Goal: Transaction & Acquisition: Purchase product/service

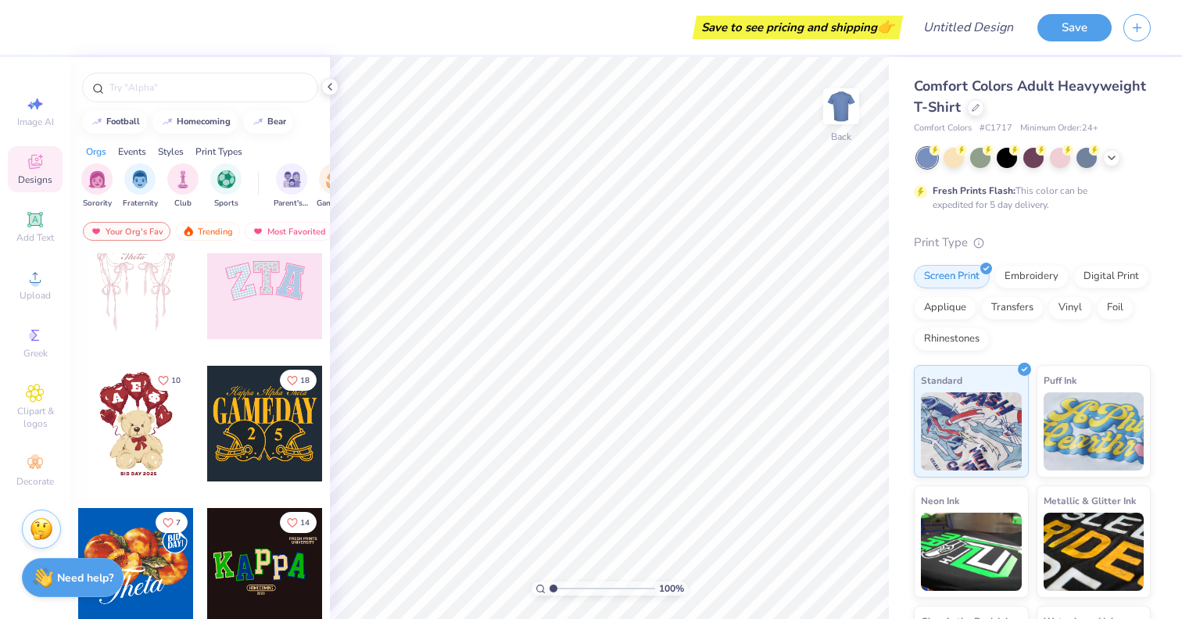
scroll to position [184, 0]
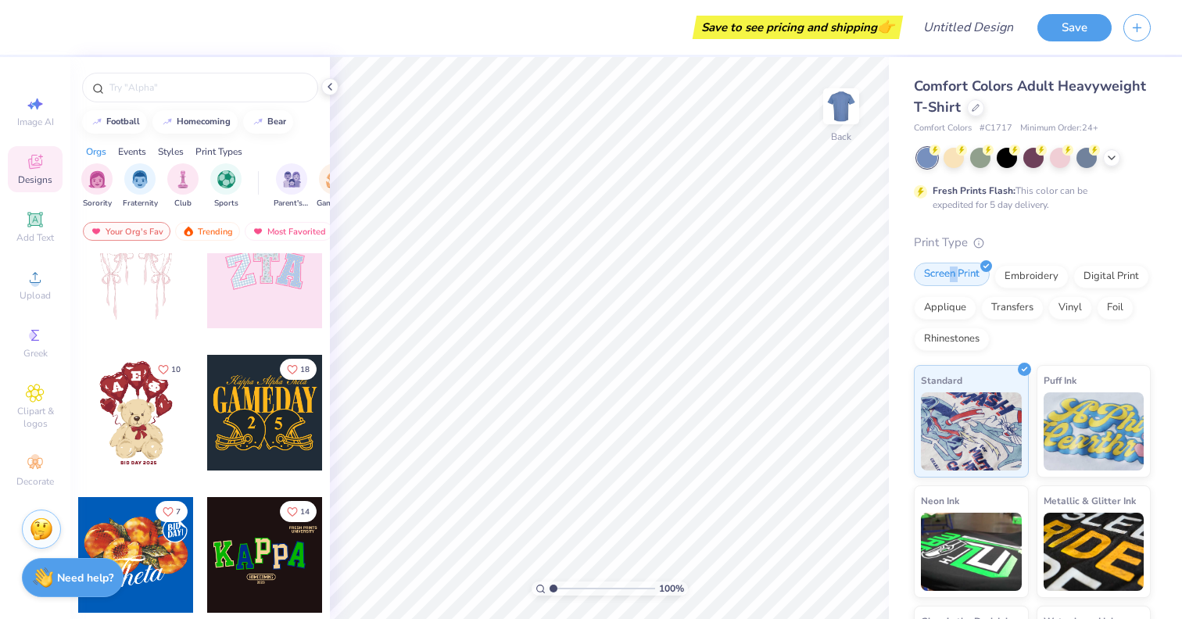
drag, startPoint x: 949, startPoint y: 277, endPoint x: 957, endPoint y: 271, distance: 10.2
click at [957, 271] on div "Screen Print" at bounding box center [951, 274] width 76 height 23
click at [1114, 153] on icon at bounding box center [1111, 156] width 13 height 13
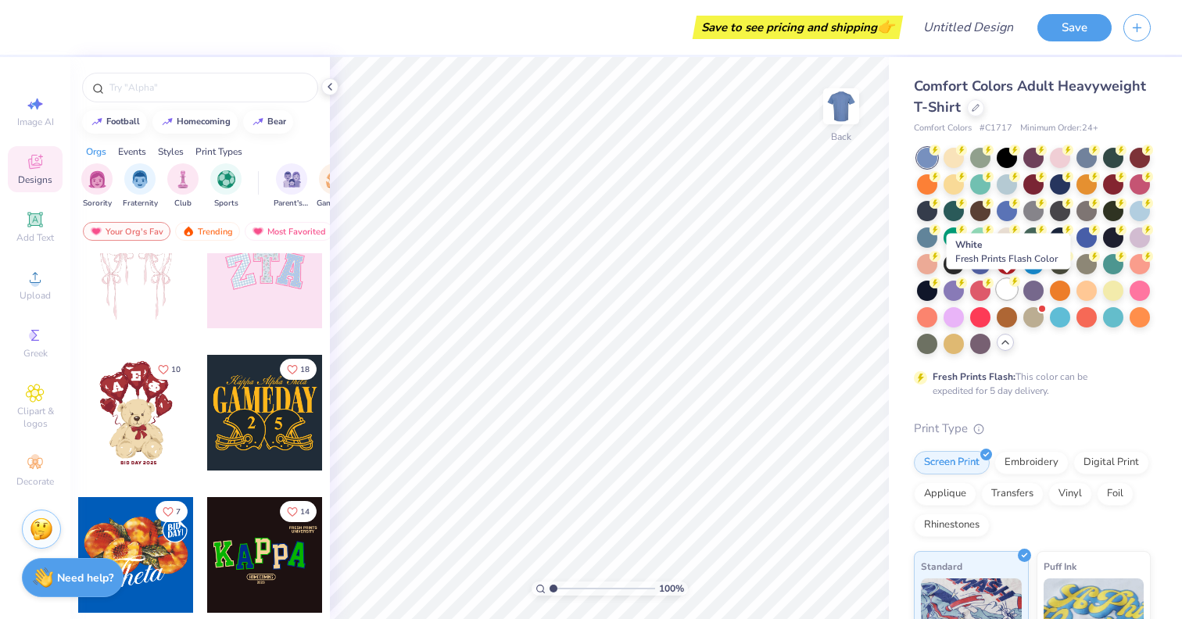
click at [1008, 288] on div at bounding box center [1006, 289] width 20 height 20
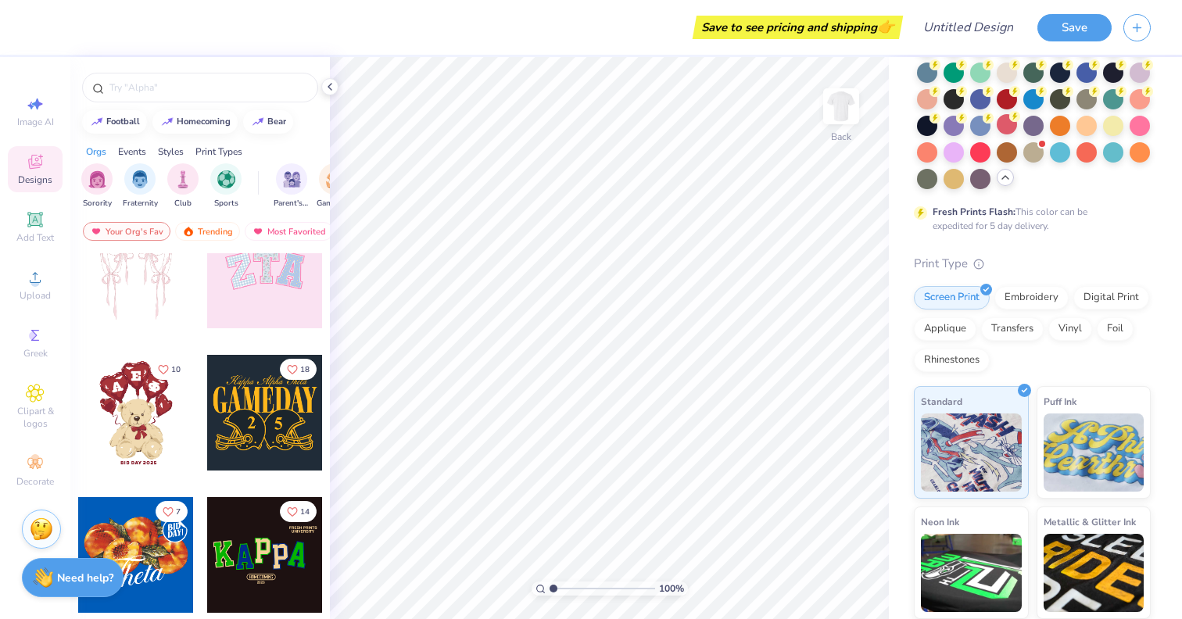
scroll to position [285, 0]
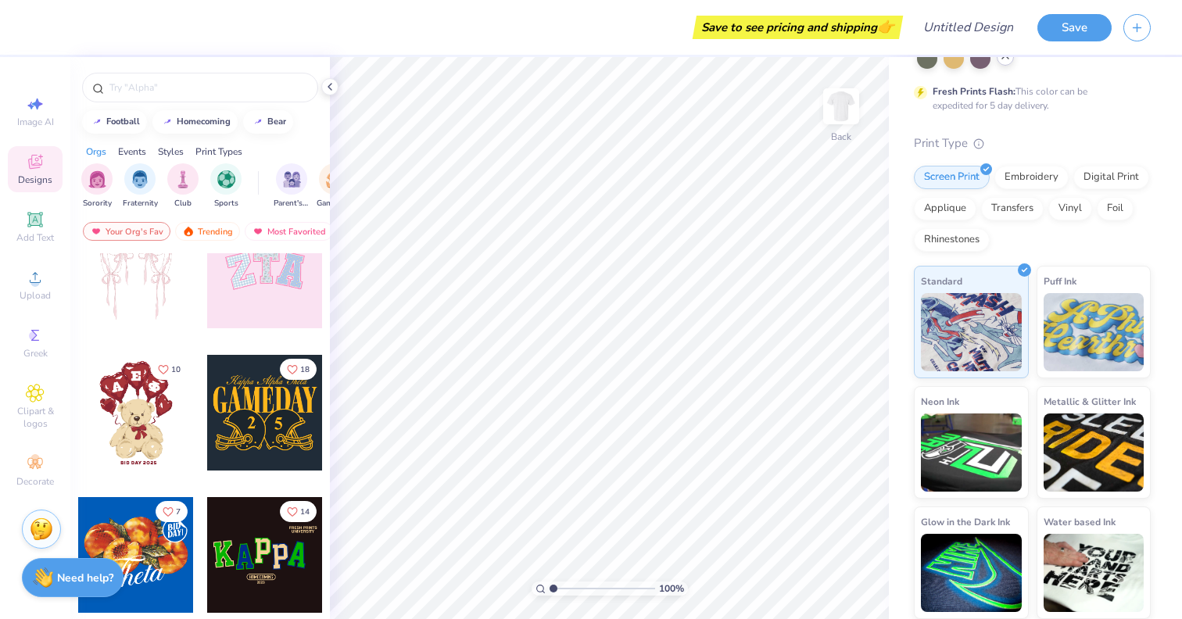
click at [30, 188] on div "Designs" at bounding box center [35, 169] width 55 height 46
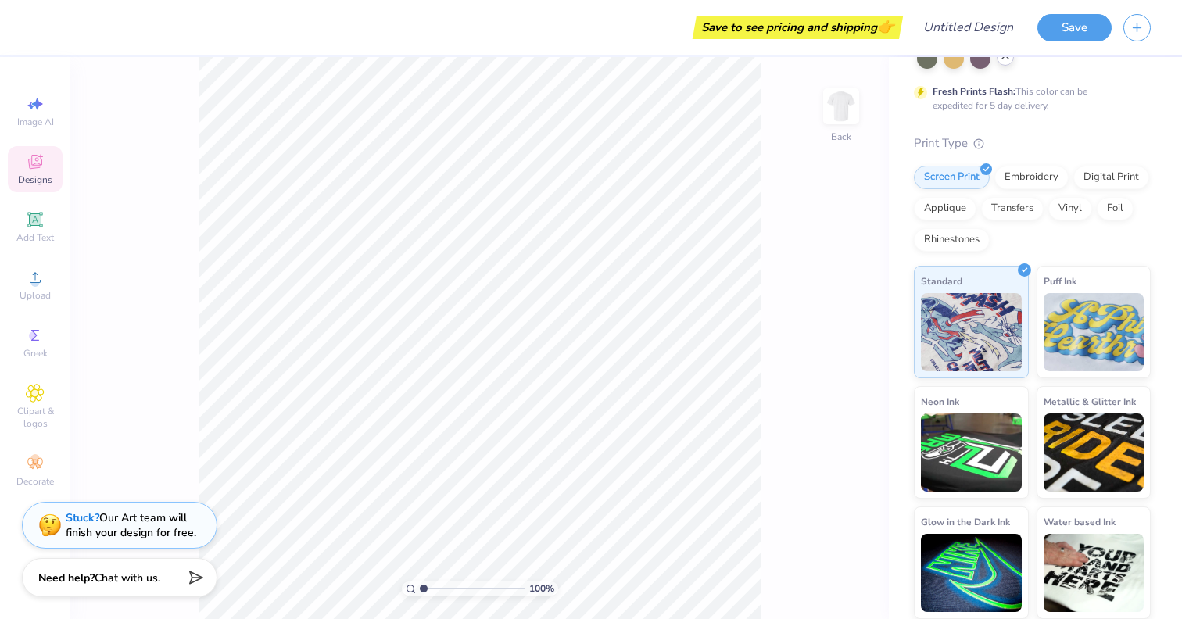
click at [39, 172] on div "Designs" at bounding box center [35, 169] width 55 height 46
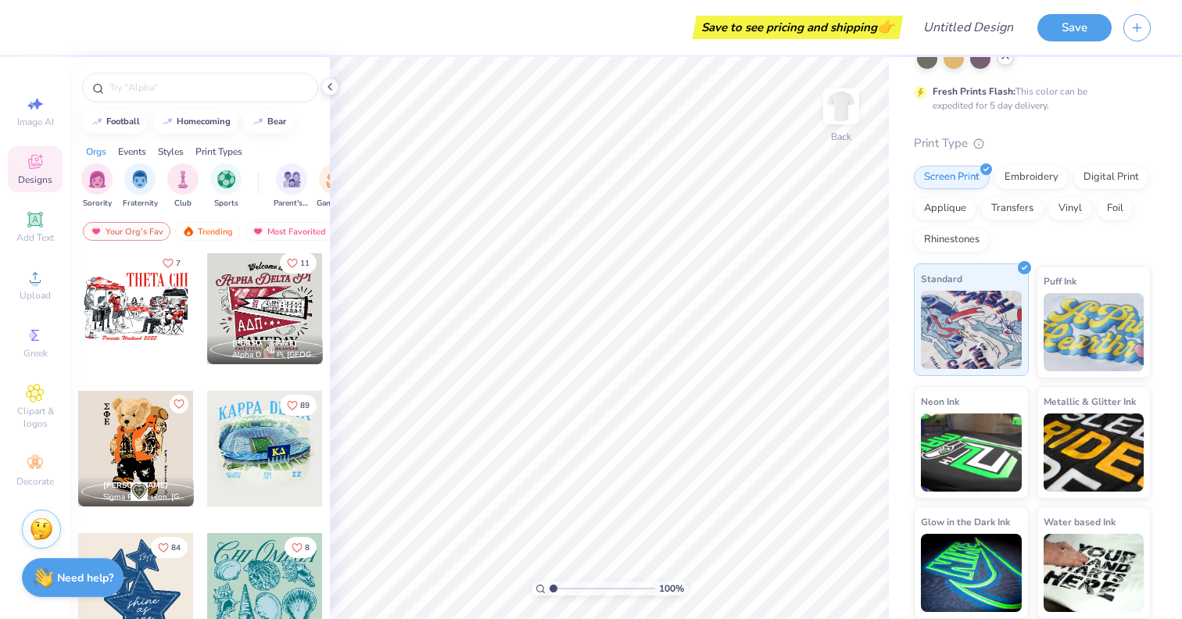
scroll to position [0, 0]
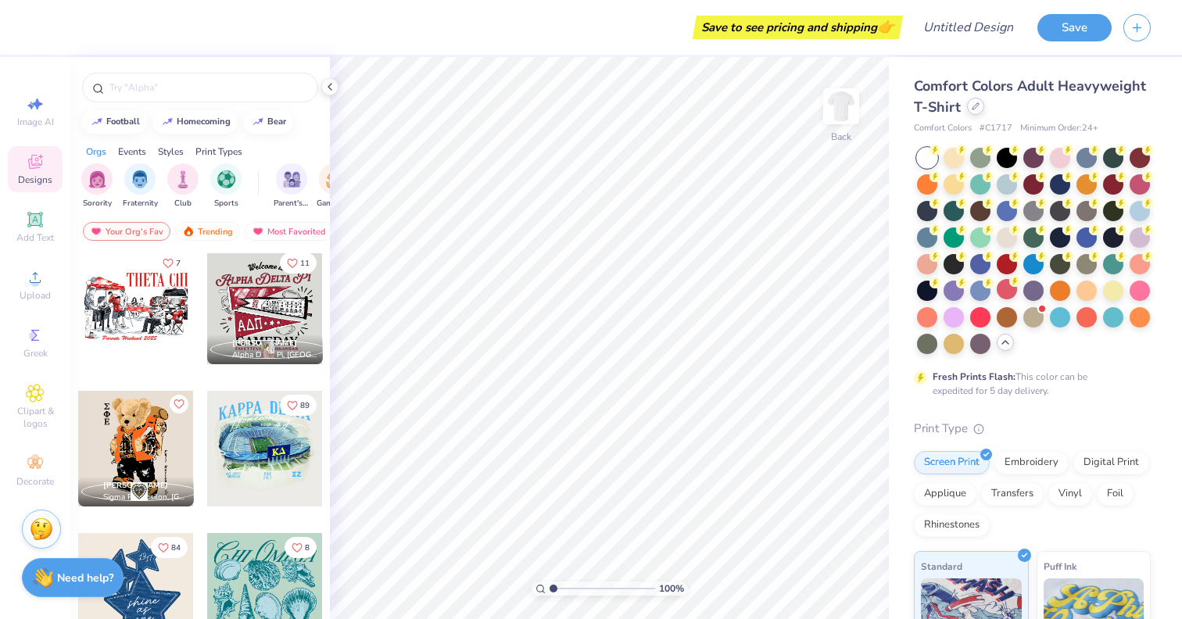
click at [971, 105] on icon at bounding box center [975, 106] width 8 height 8
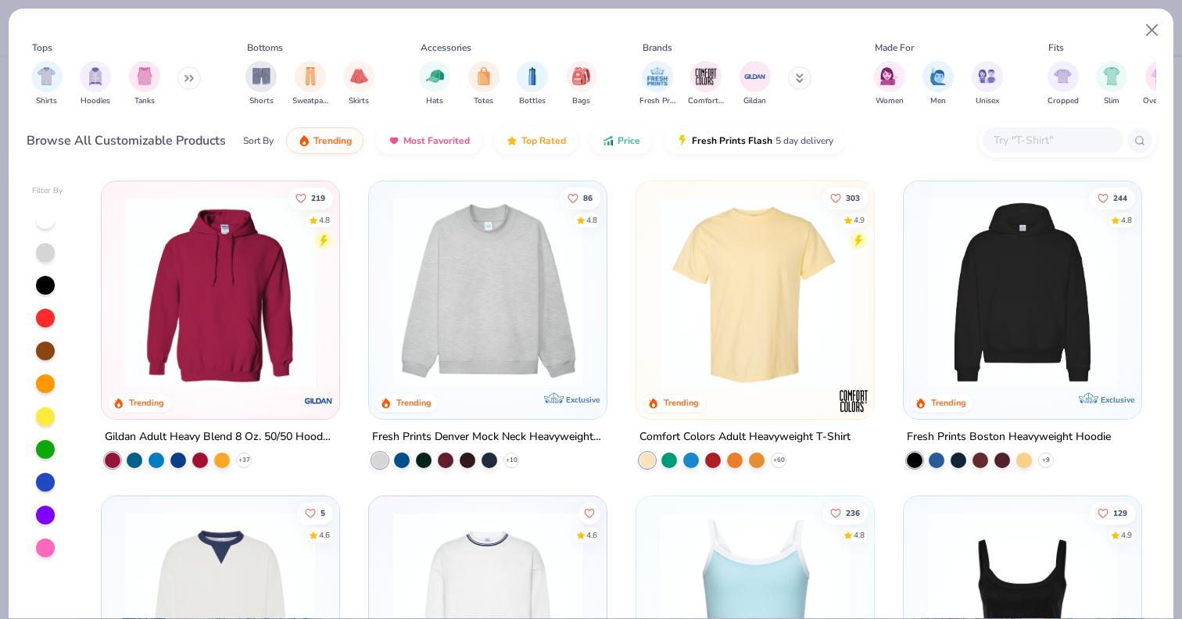
click at [1002, 134] on input "text" at bounding box center [1052, 140] width 120 height 18
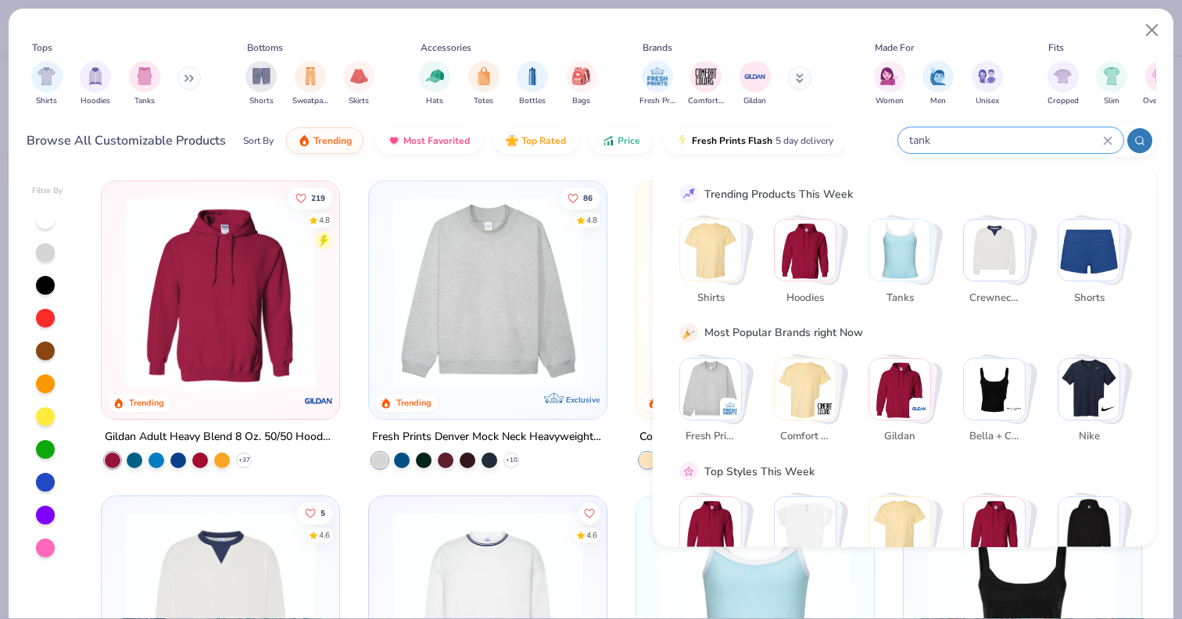
type input "tank"
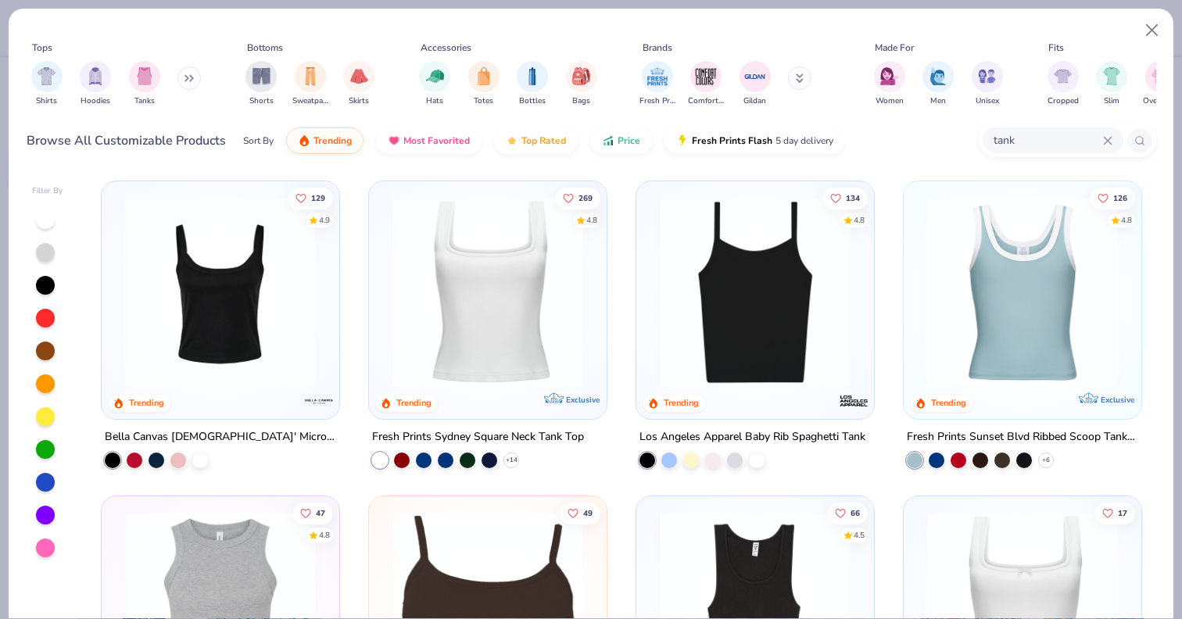
click at [117, 352] on img at bounding box center [14, 292] width 206 height 191
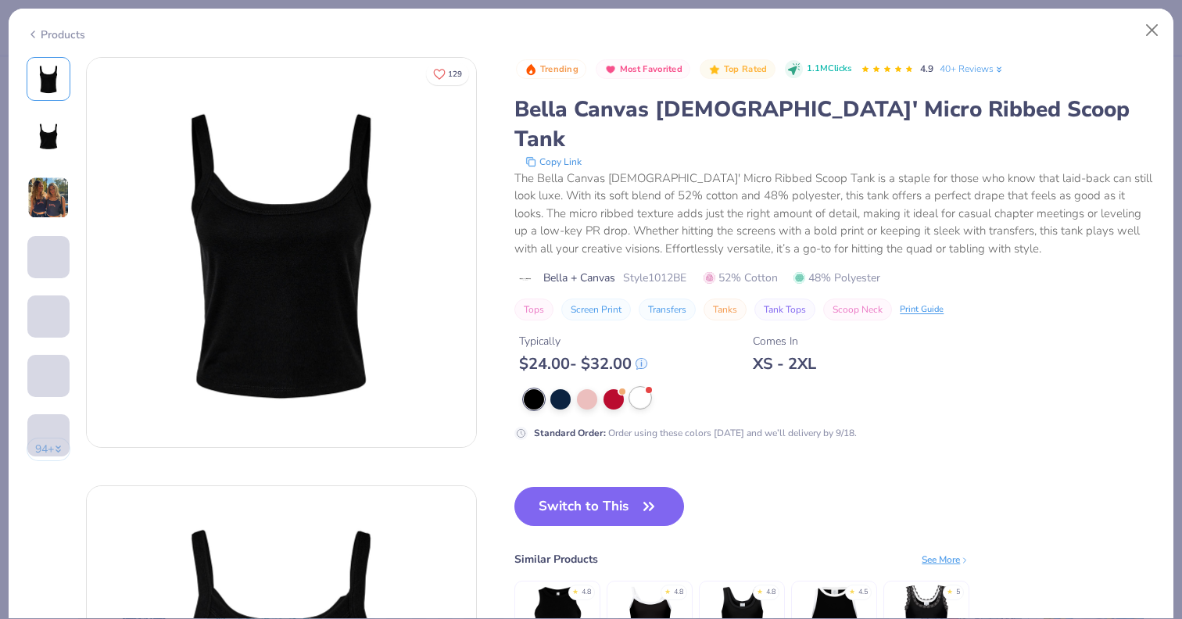
click at [642, 388] on div at bounding box center [640, 398] width 20 height 20
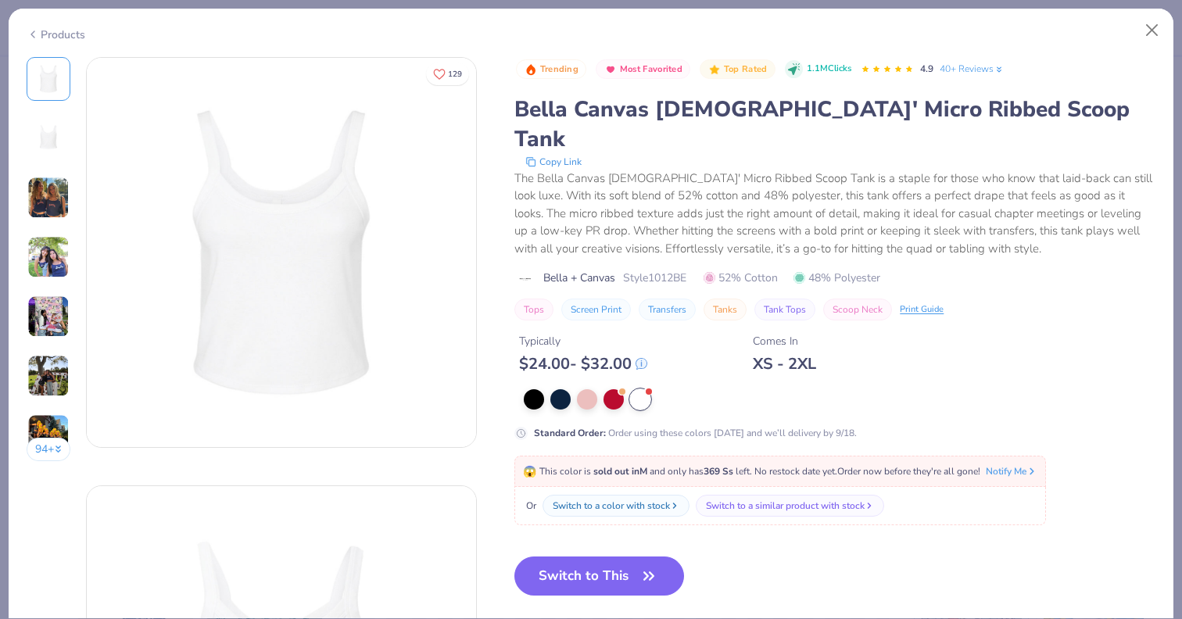
click at [37, 204] on img at bounding box center [48, 198] width 42 height 42
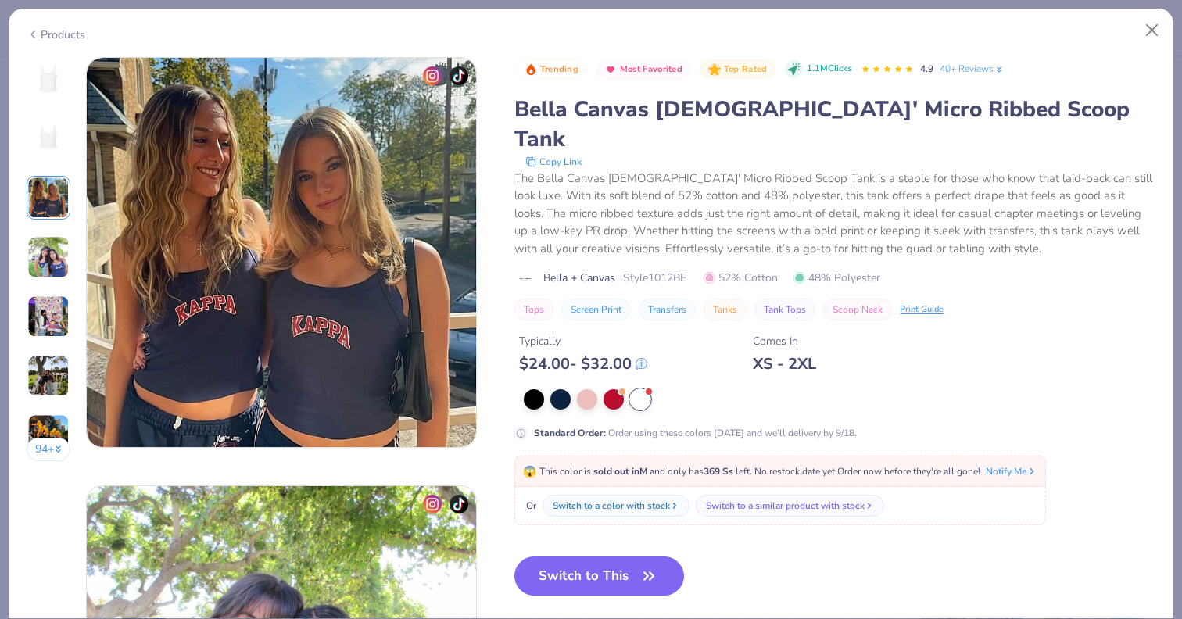
click at [51, 277] on img at bounding box center [48, 257] width 42 height 42
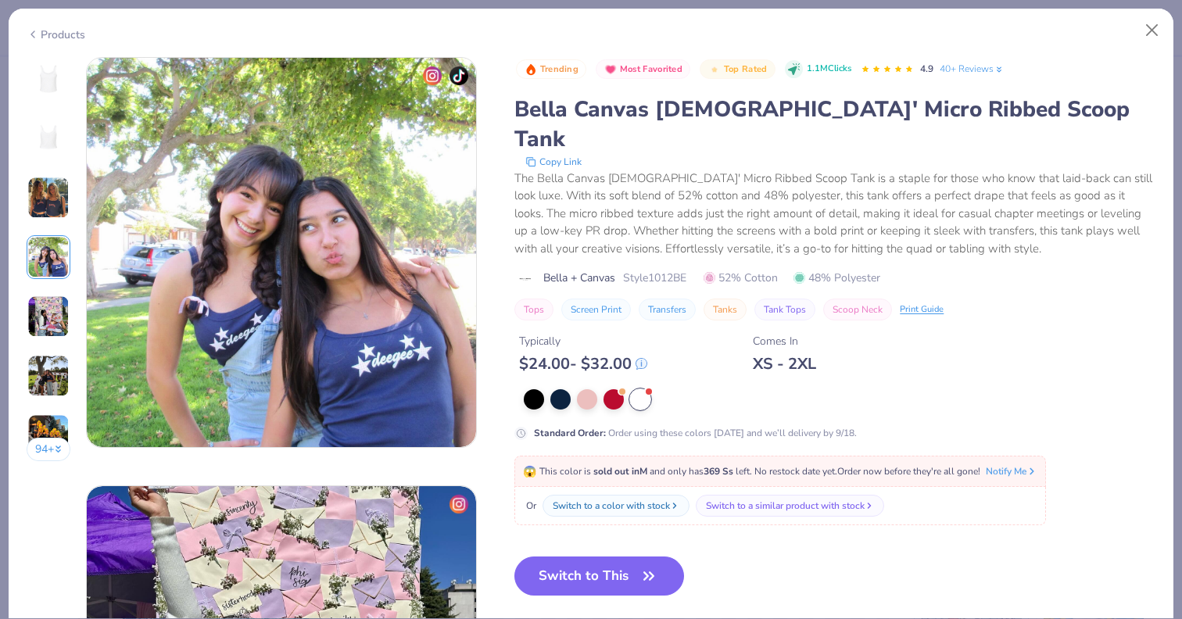
click at [47, 332] on img at bounding box center [48, 316] width 42 height 42
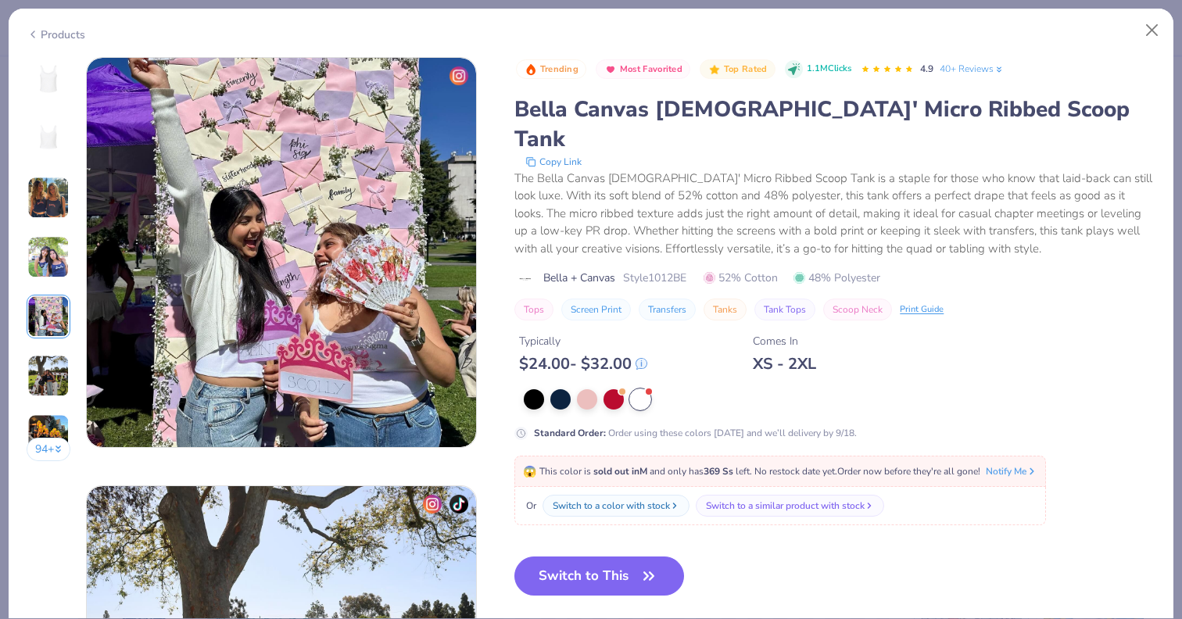
click at [44, 381] on img at bounding box center [48, 376] width 42 height 42
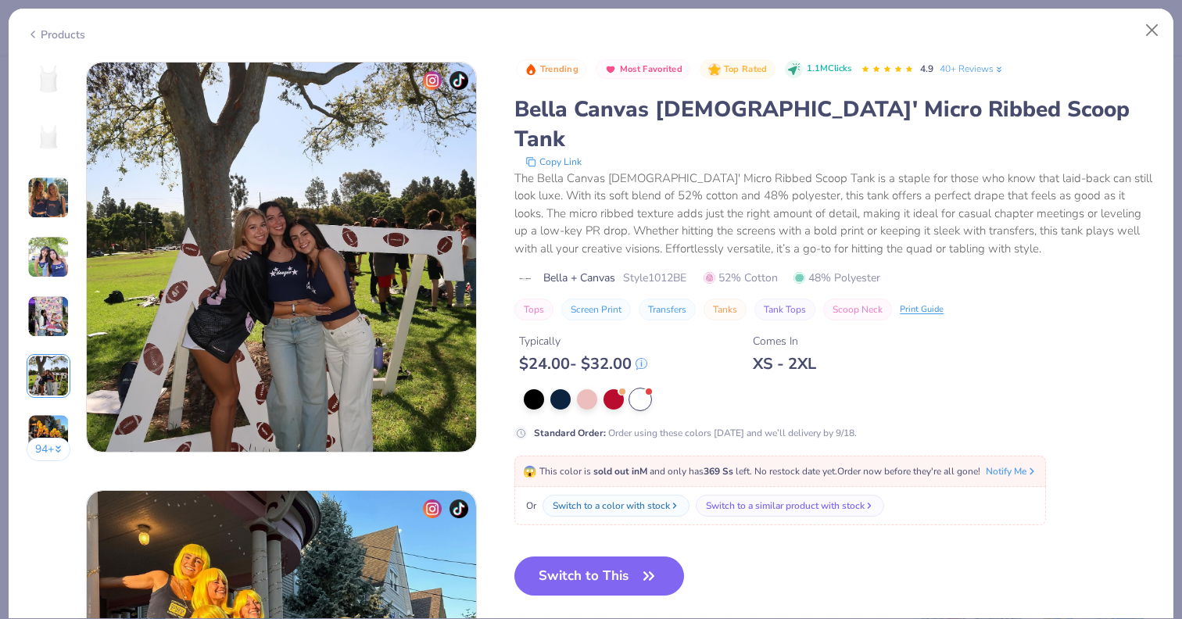
scroll to position [2141, 0]
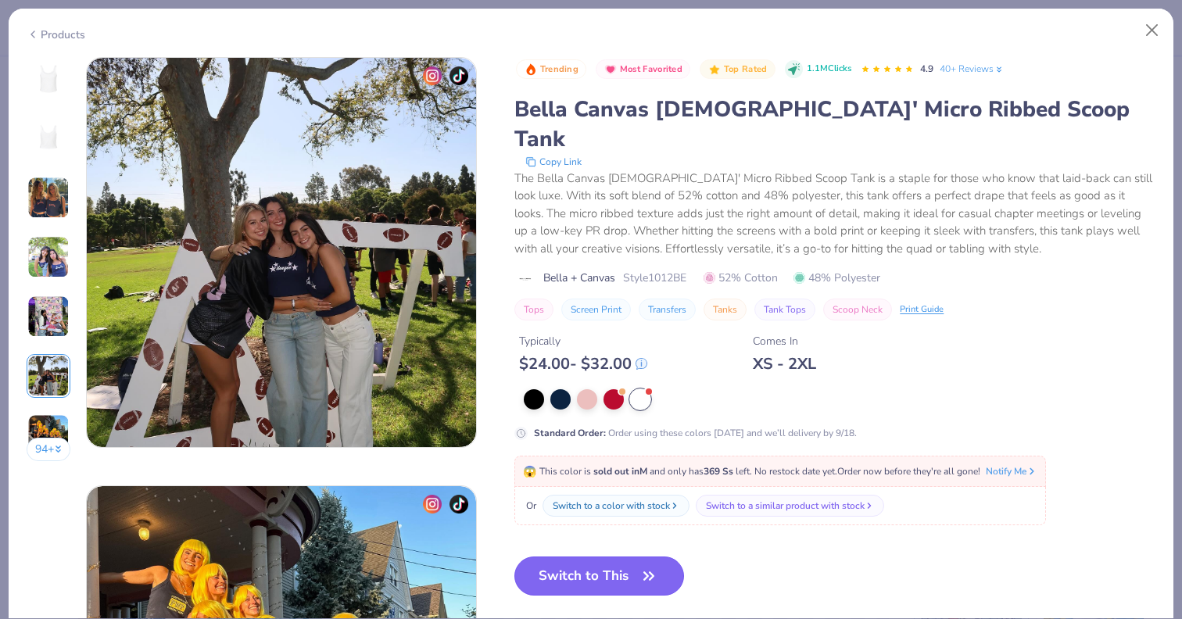
click at [574, 560] on button "Switch to This" at bounding box center [599, 575] width 170 height 39
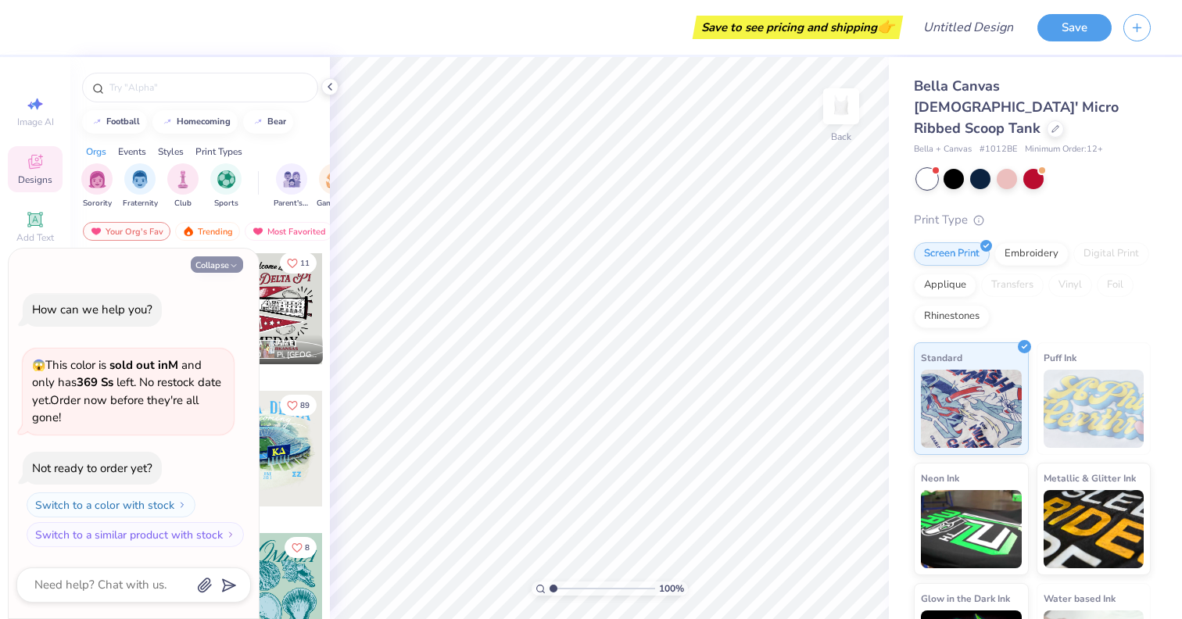
click at [226, 266] on button "Collapse" at bounding box center [217, 264] width 52 height 16
type textarea "x"
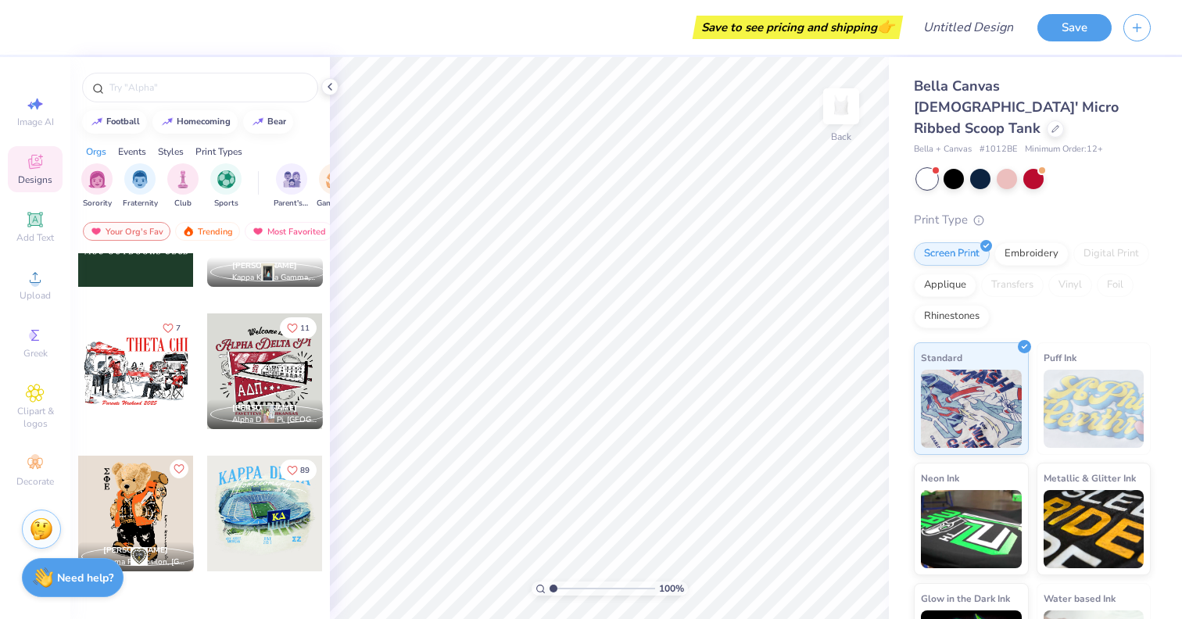
scroll to position [816, 0]
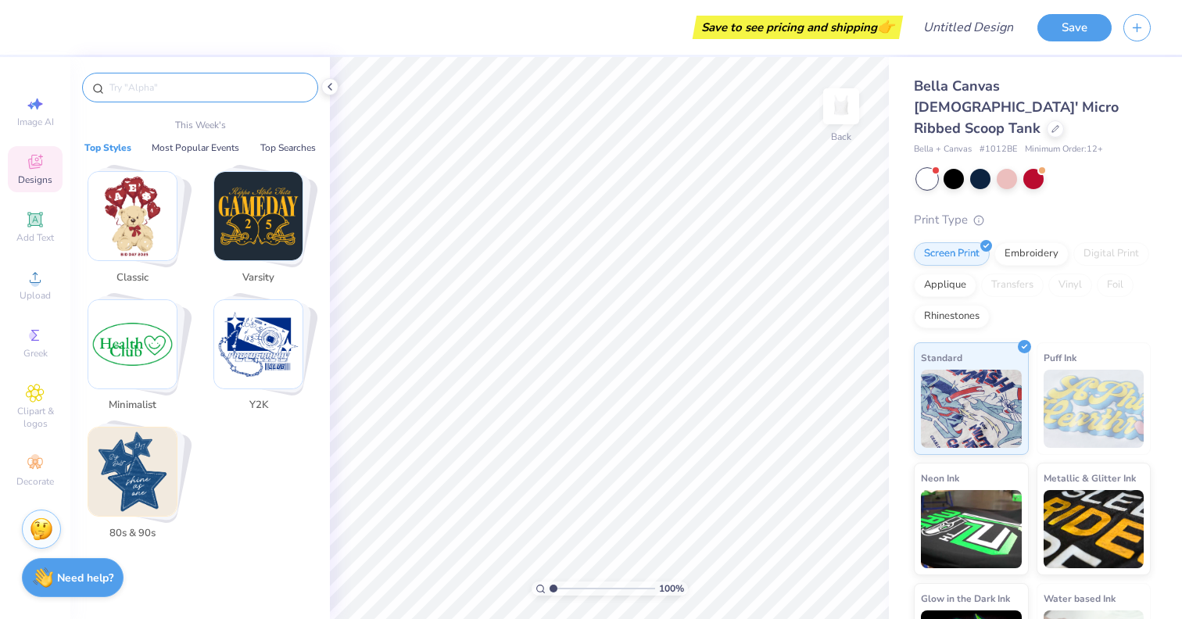
click at [202, 87] on input "text" at bounding box center [208, 88] width 200 height 16
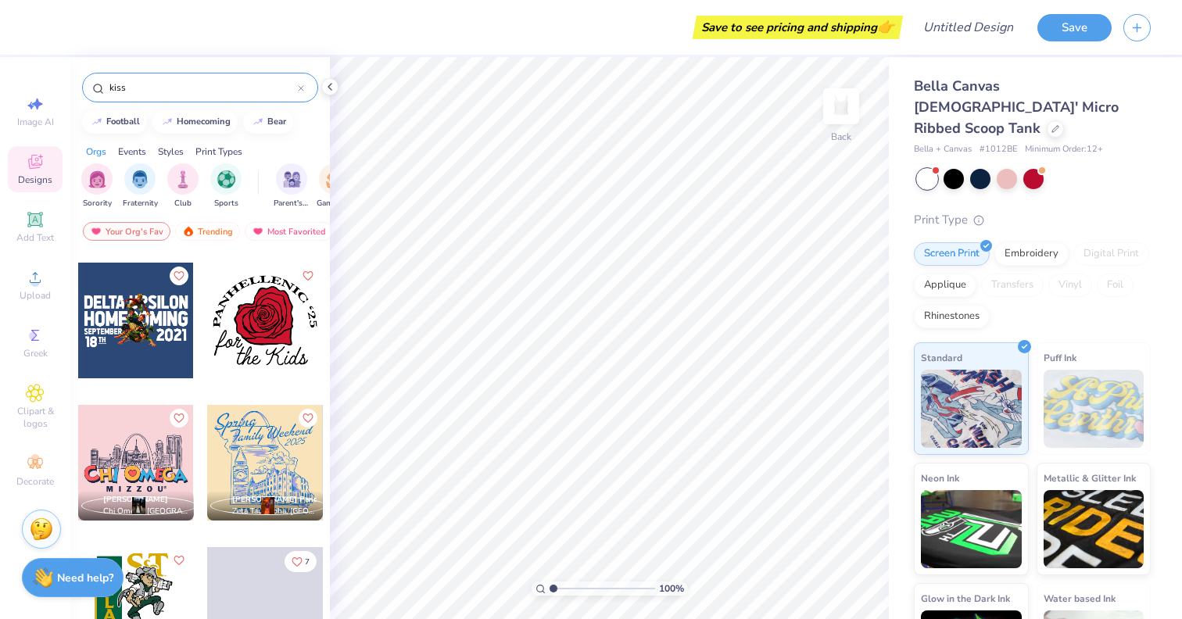
scroll to position [856, 0]
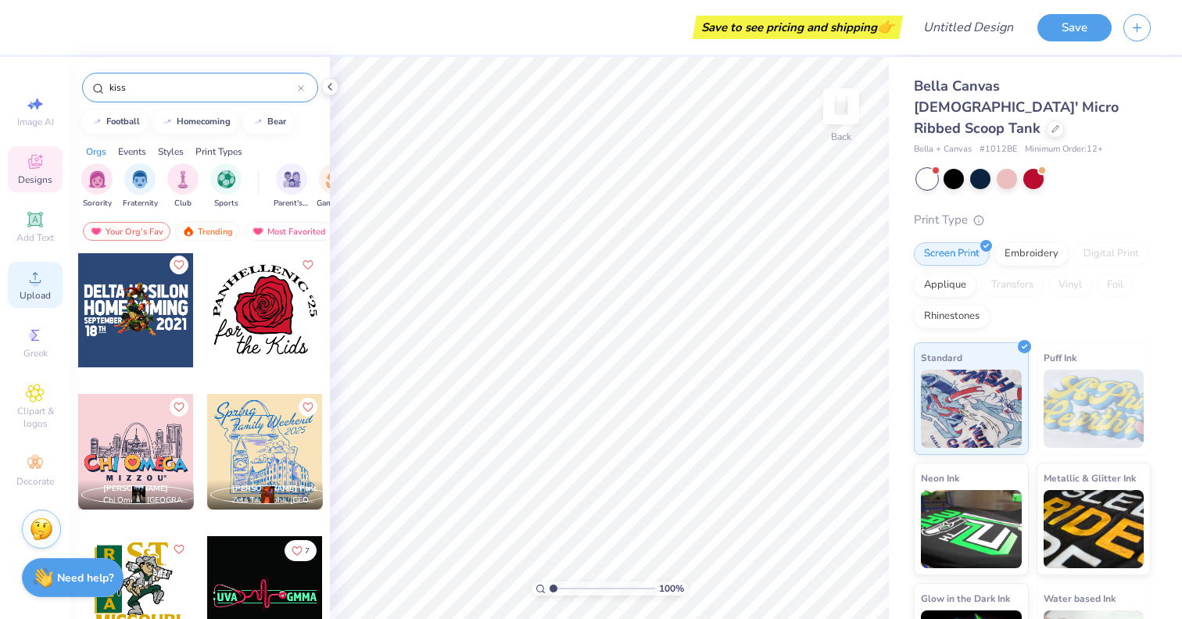
type input "kiss"
click at [38, 302] on div "Upload" at bounding box center [35, 285] width 55 height 46
click at [30, 275] on icon at bounding box center [35, 277] width 19 height 19
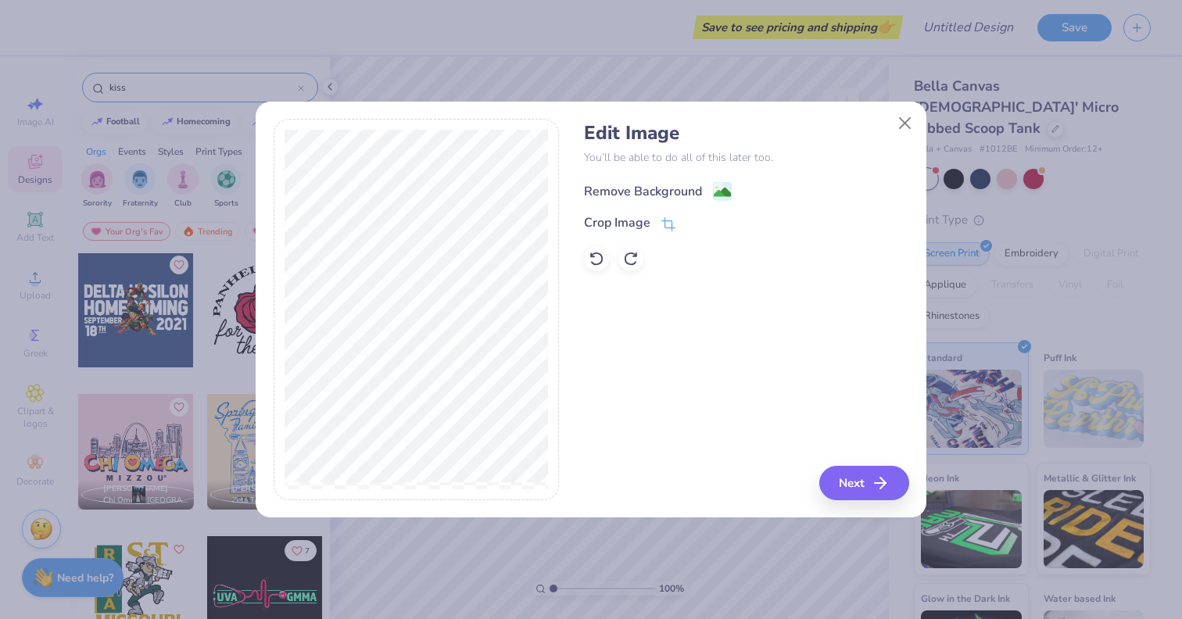
click at [717, 188] on circle at bounding box center [717, 188] width 2 height 2
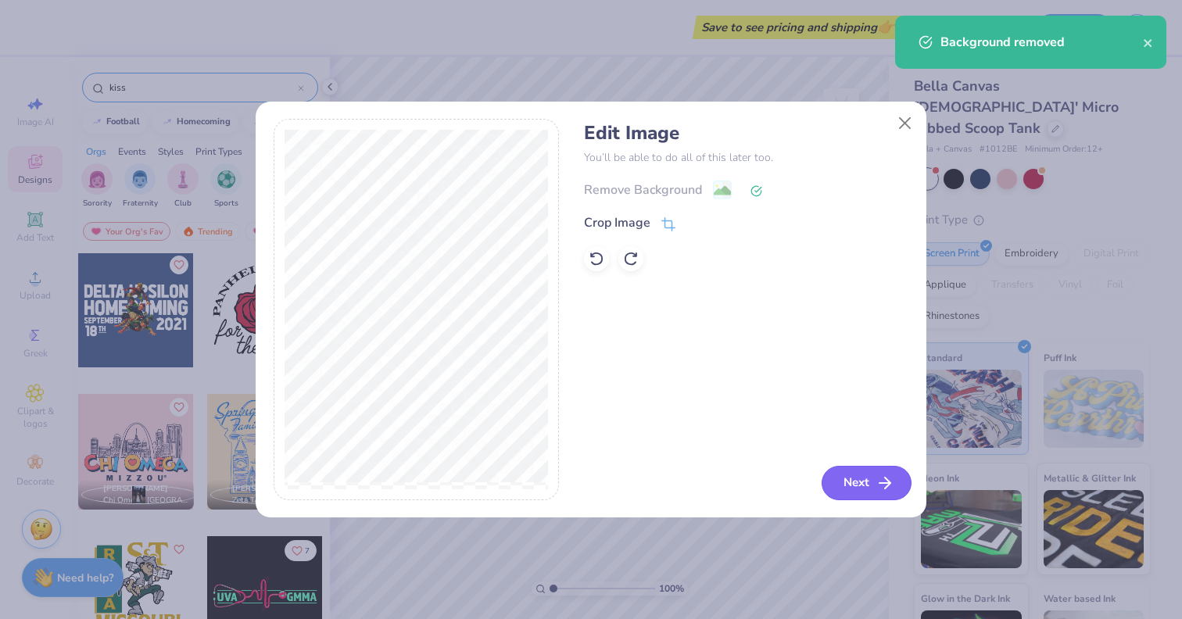
click at [859, 480] on button "Next" at bounding box center [866, 483] width 90 height 34
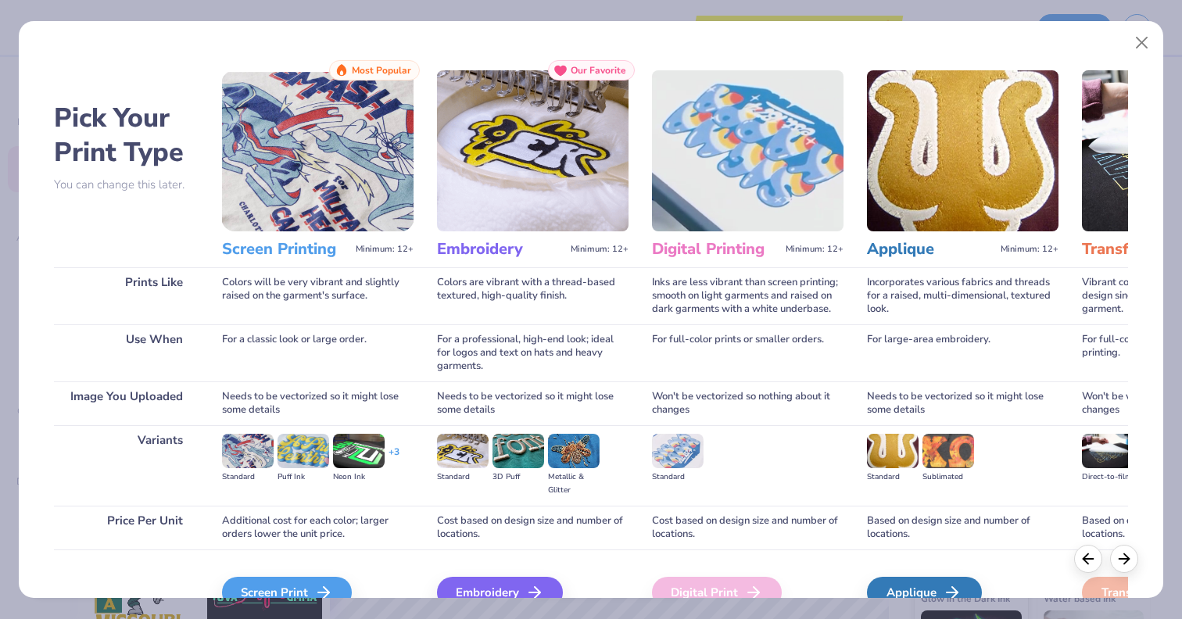
scroll to position [82, 0]
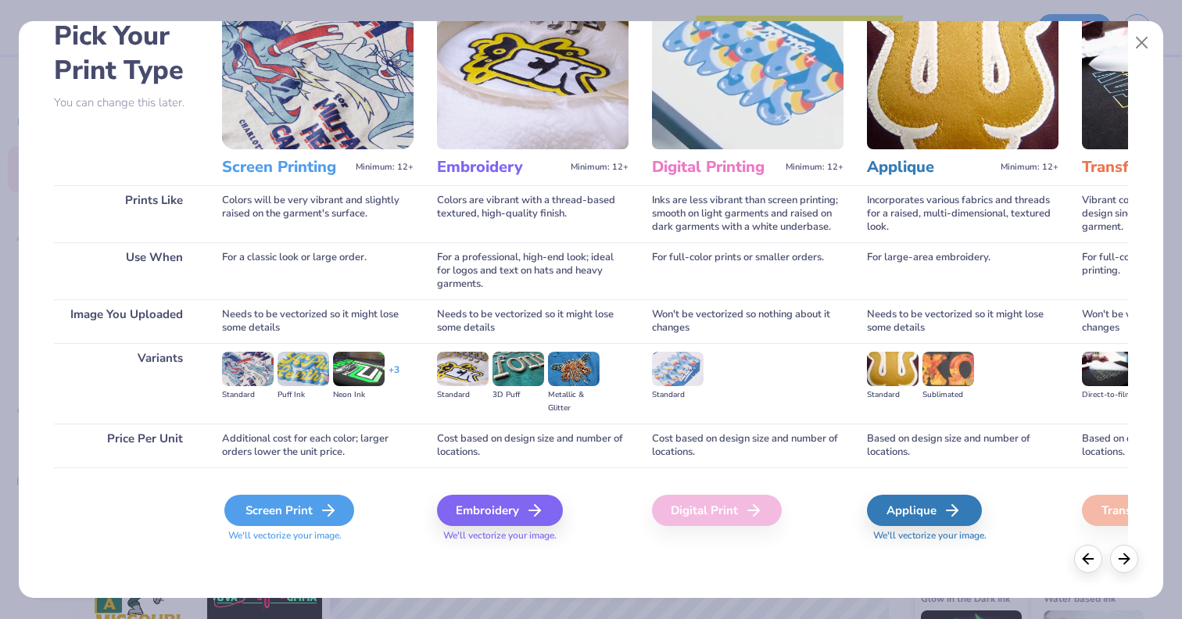
click at [320, 517] on icon at bounding box center [328, 510] width 19 height 19
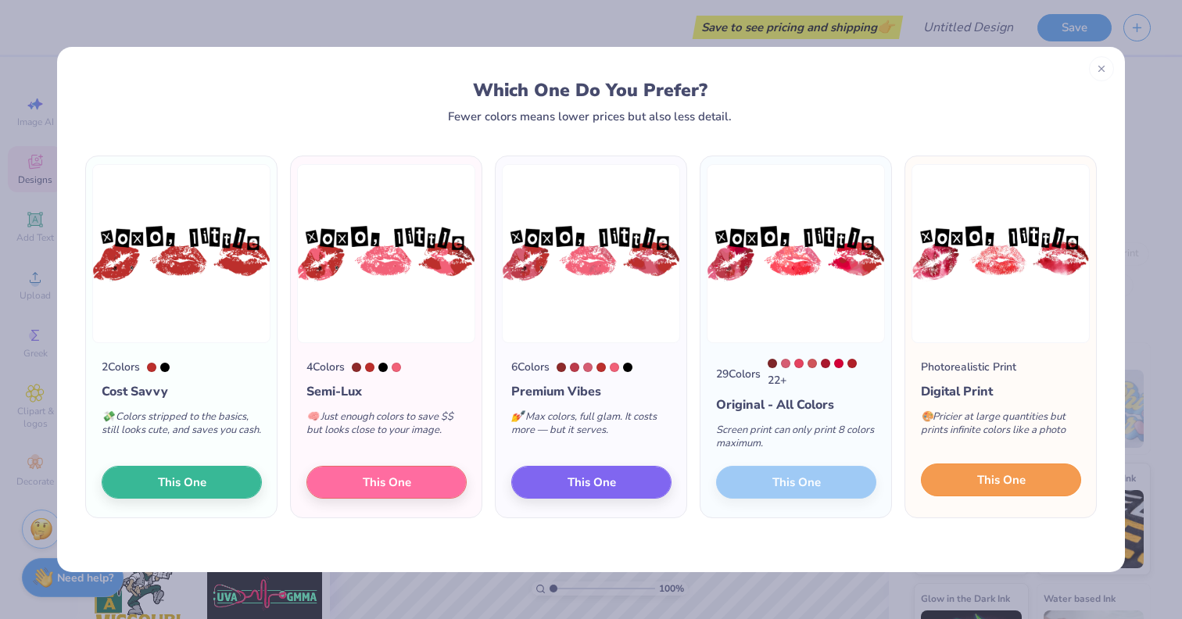
click at [943, 483] on button "This One" at bounding box center [1001, 479] width 160 height 33
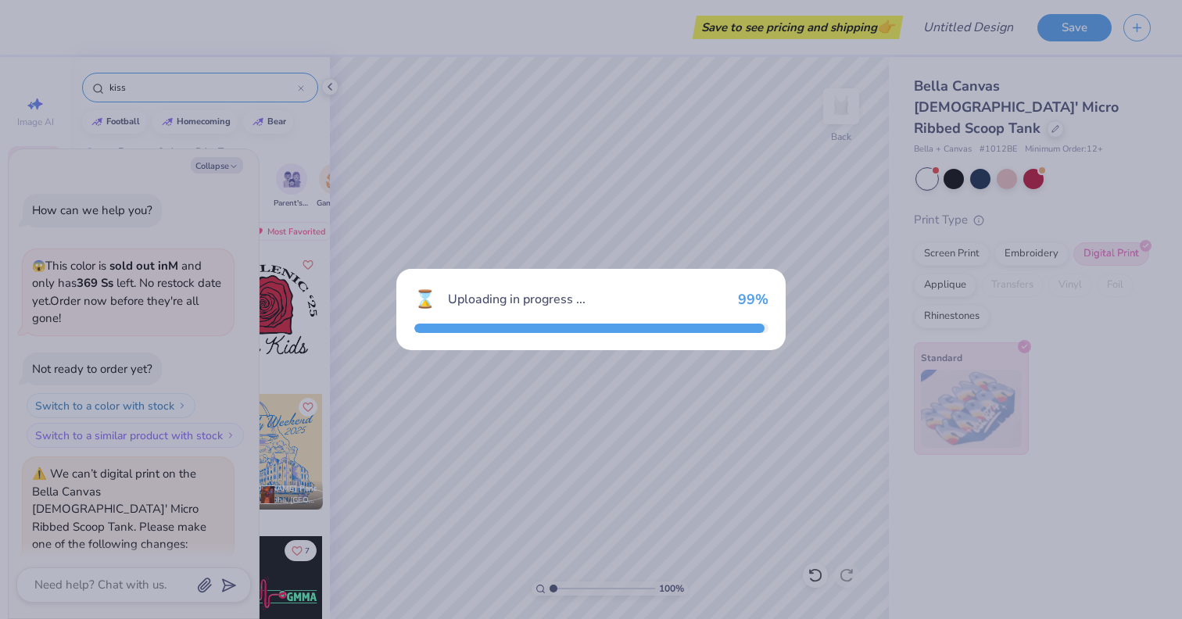
scroll to position [278, 0]
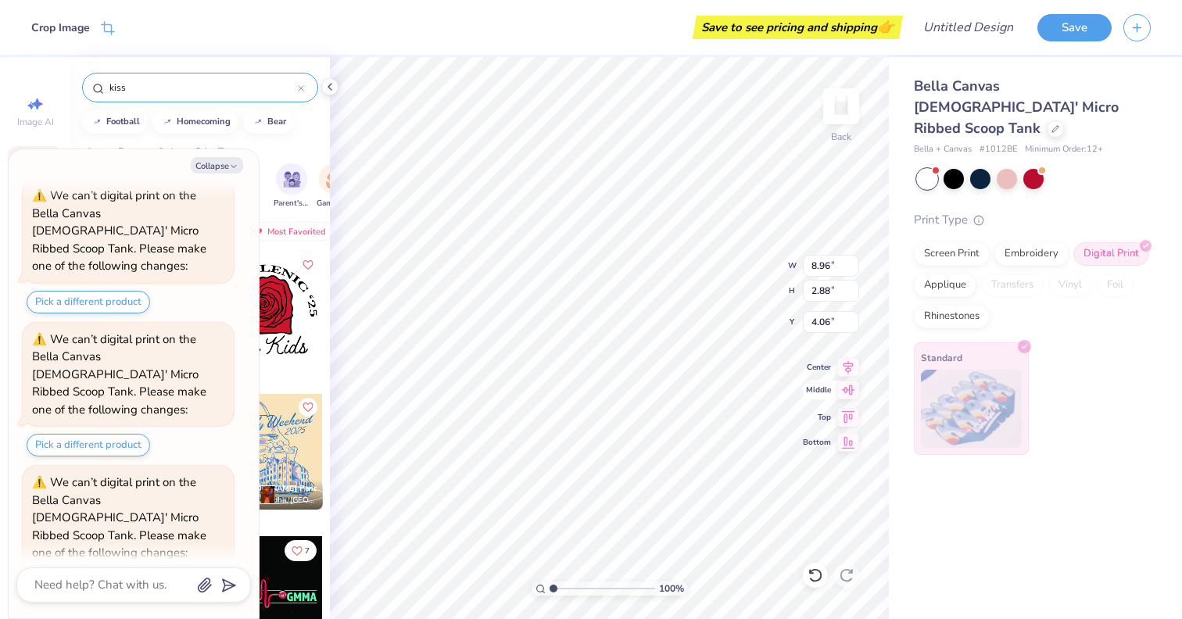
type textarea "x"
type input "0.50"
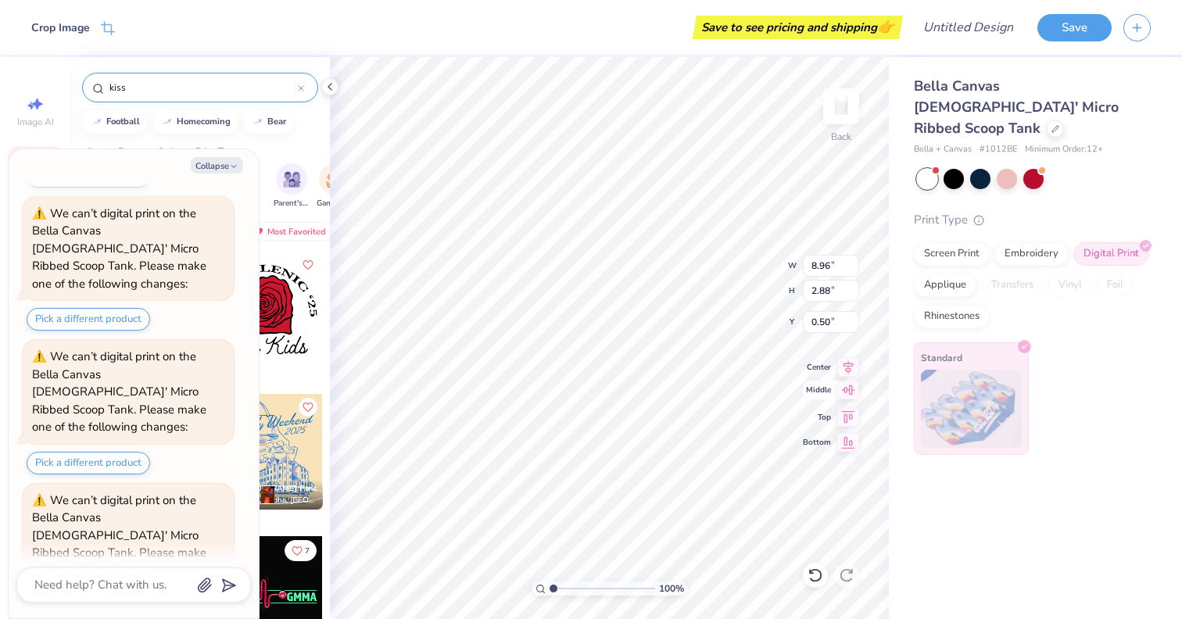
type textarea "x"
type input "7.39"
type input "2.37"
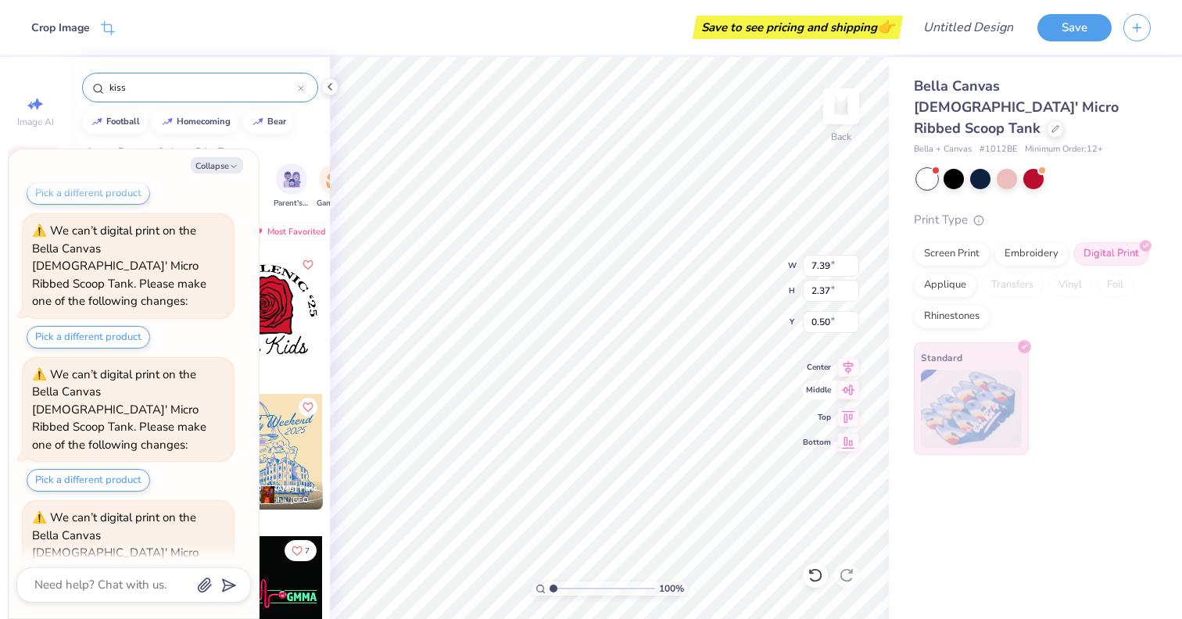
type textarea "x"
type input "0.81"
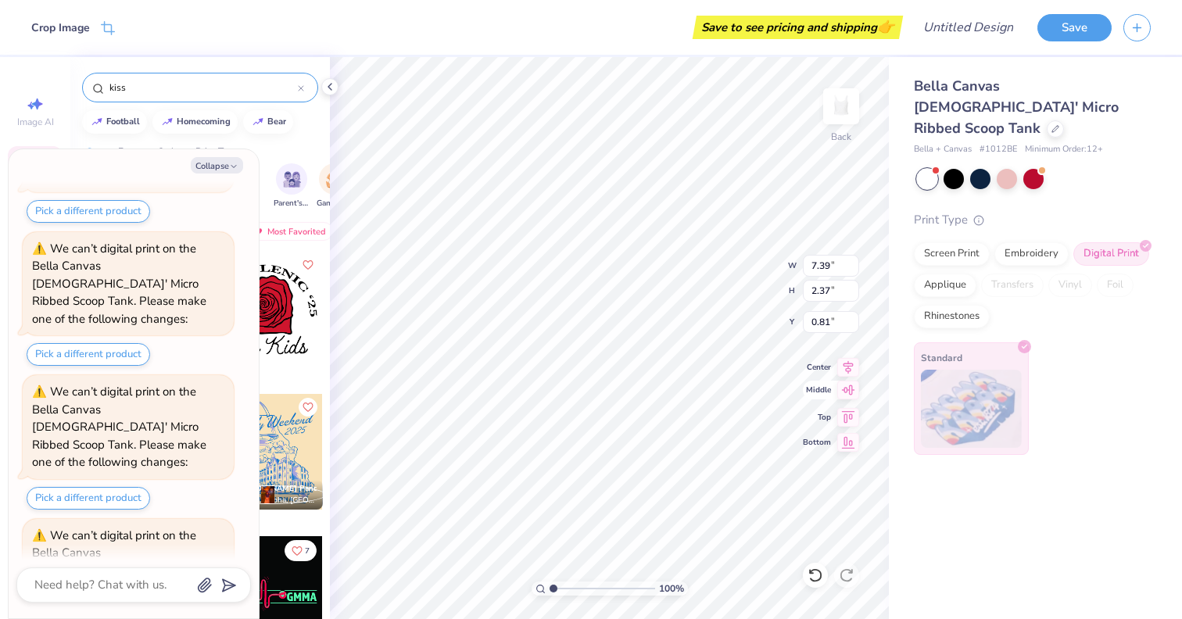
type textarea "x"
type input "0.50"
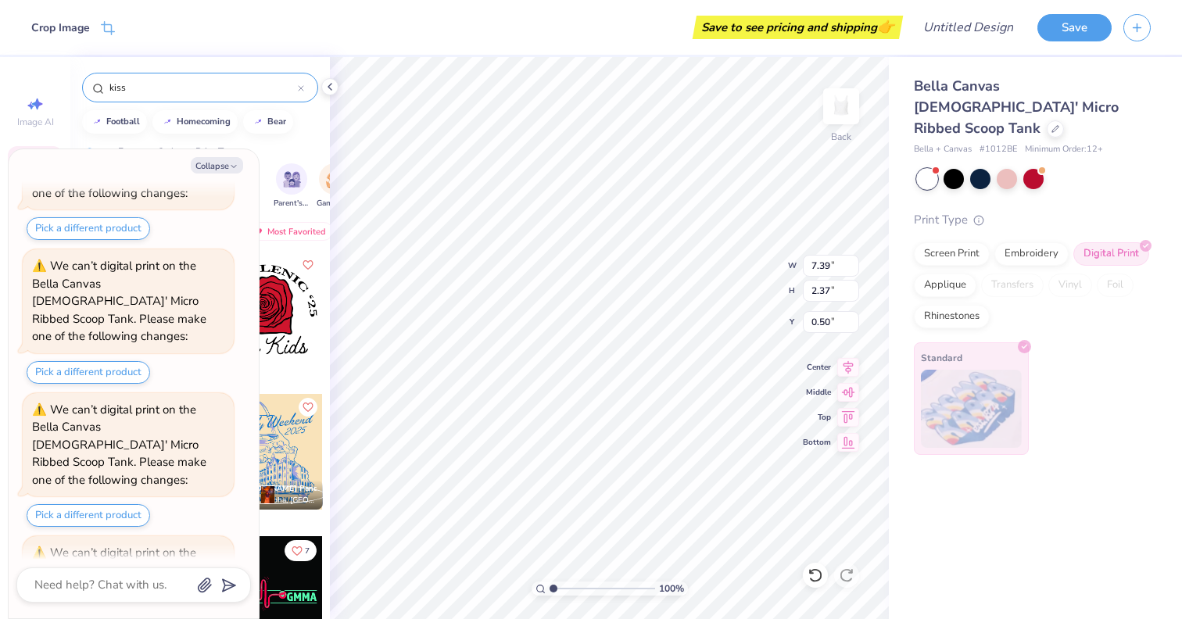
type textarea "x"
type input "0.81"
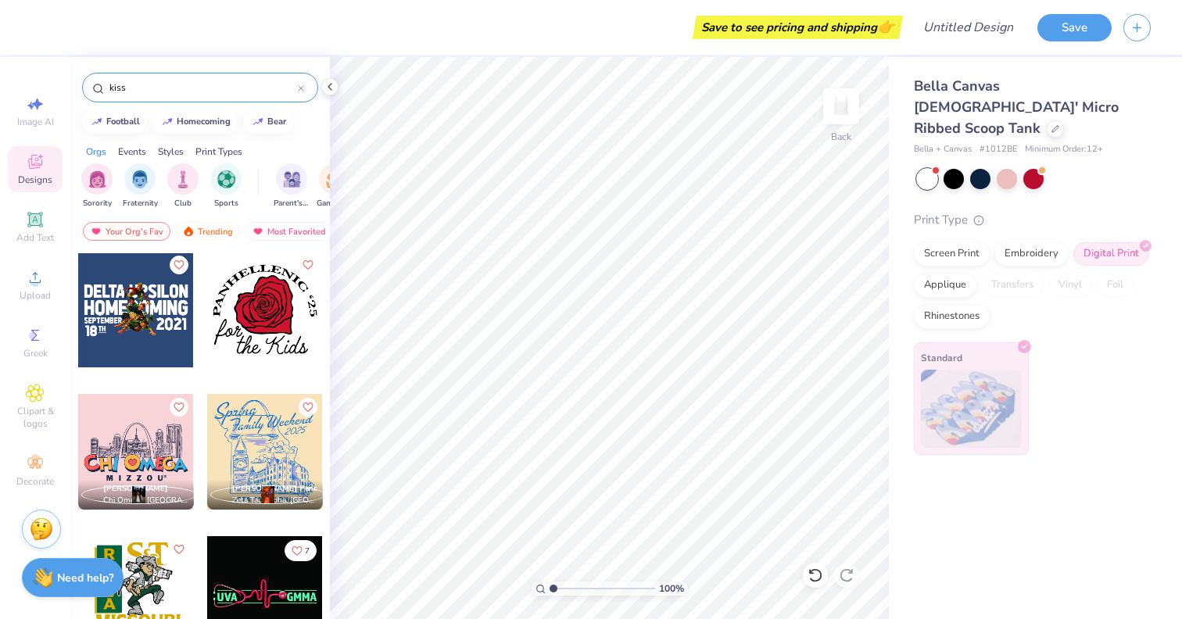
type textarea "x"
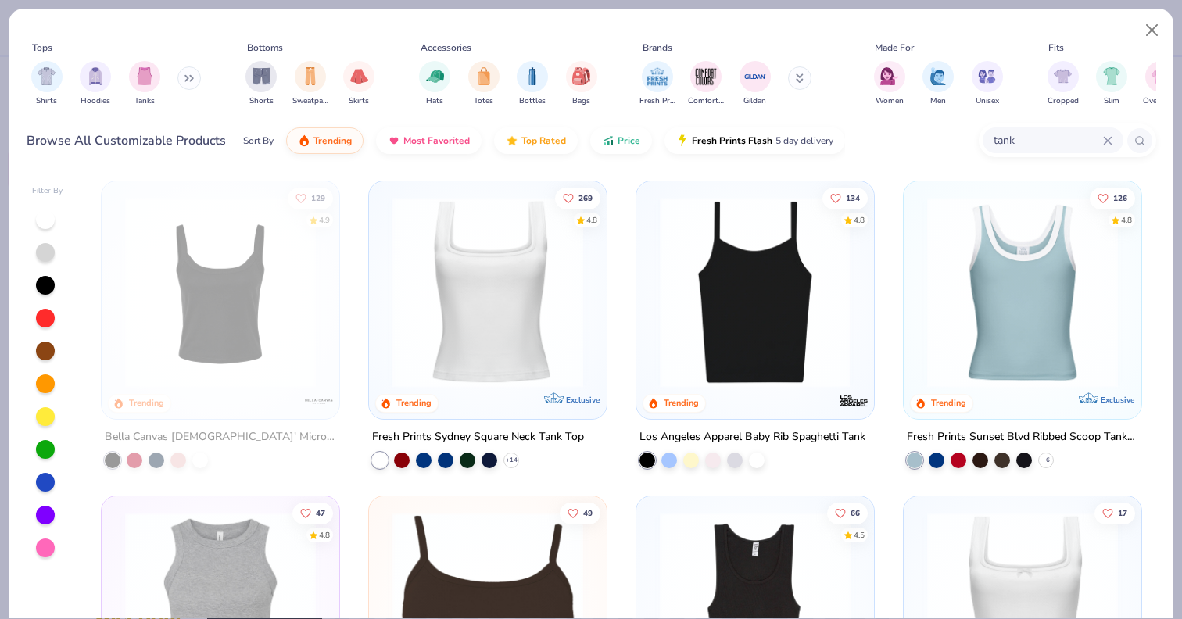
click at [652, 299] on img at bounding box center [548, 292] width 206 height 191
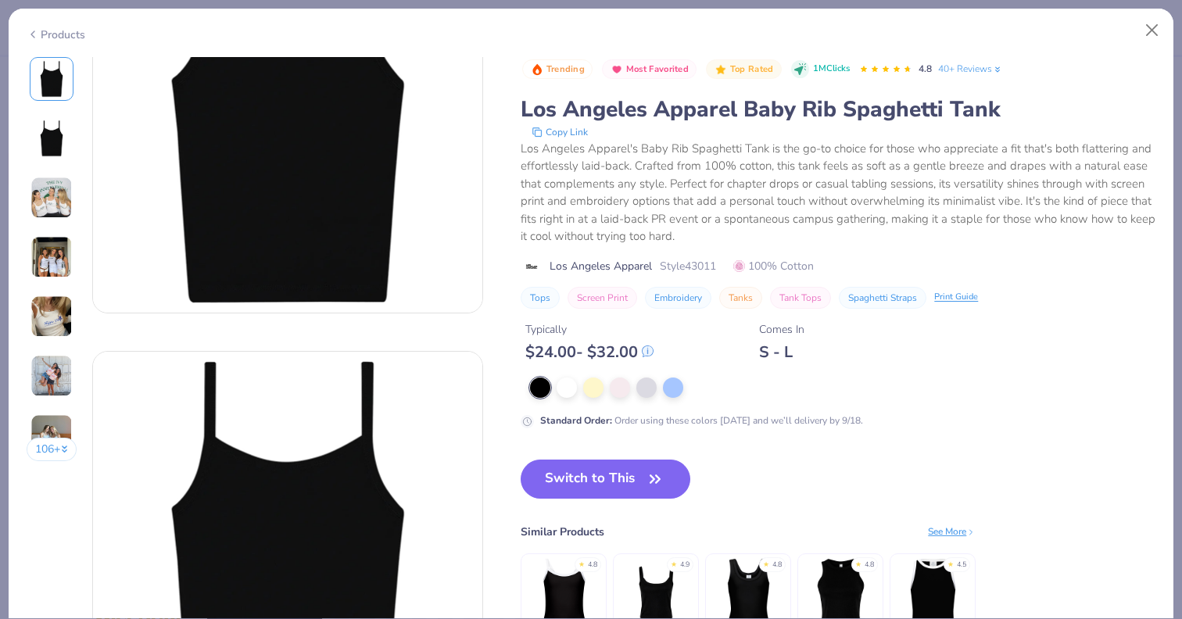
scroll to position [152, 0]
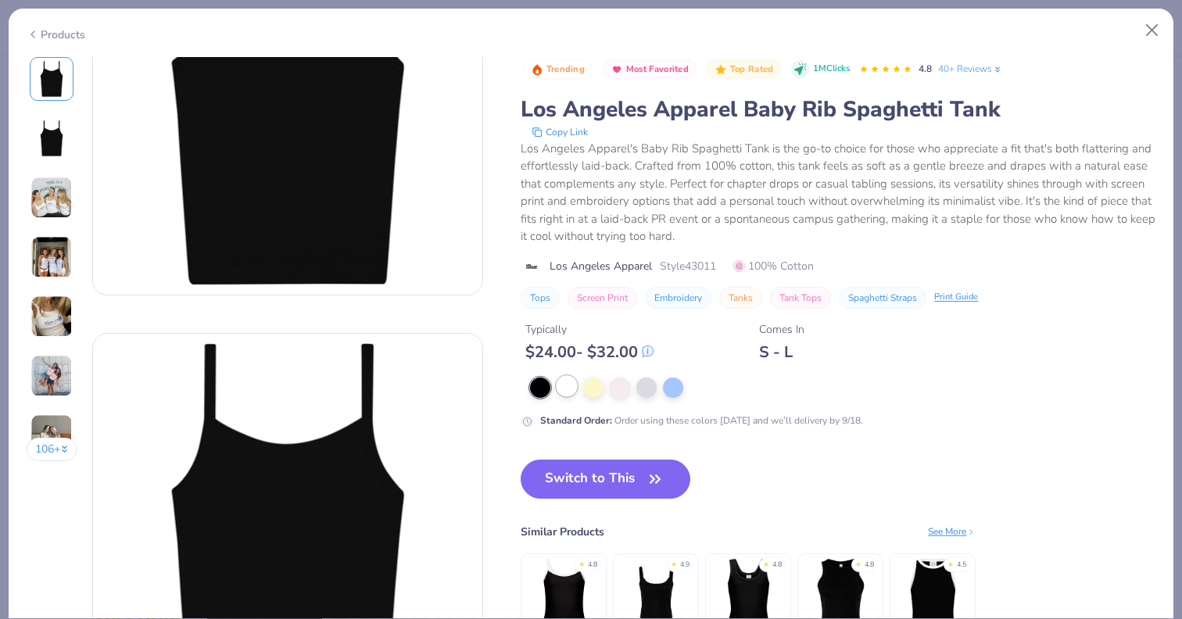
click at [566, 393] on div at bounding box center [566, 386] width 20 height 20
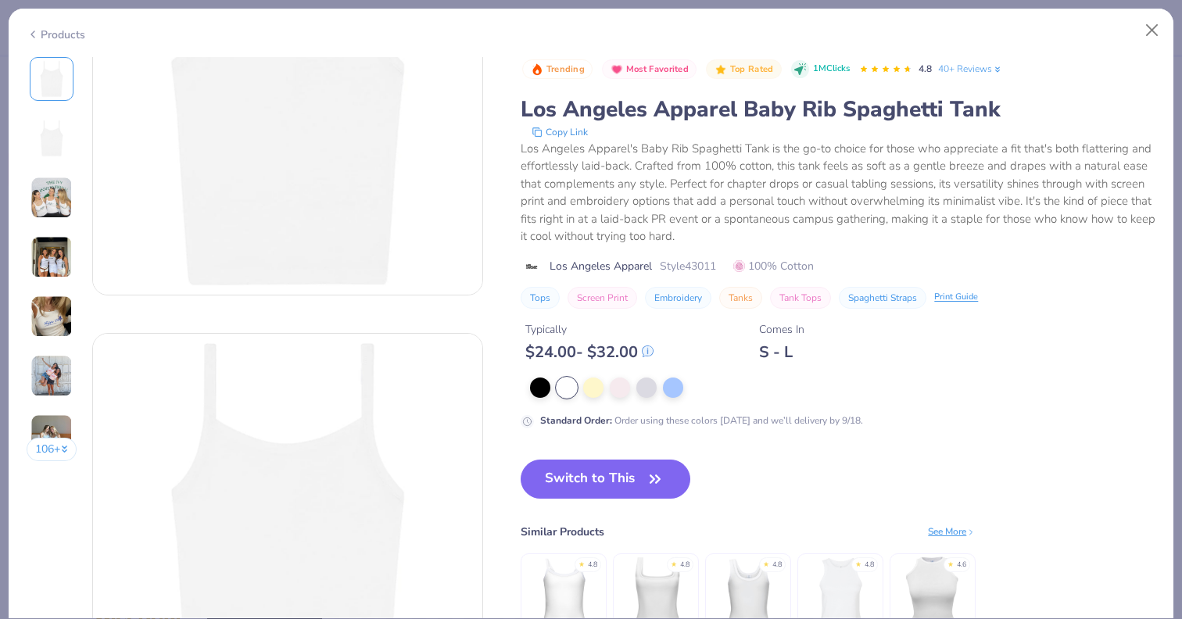
click at [59, 210] on img at bounding box center [51, 198] width 42 height 42
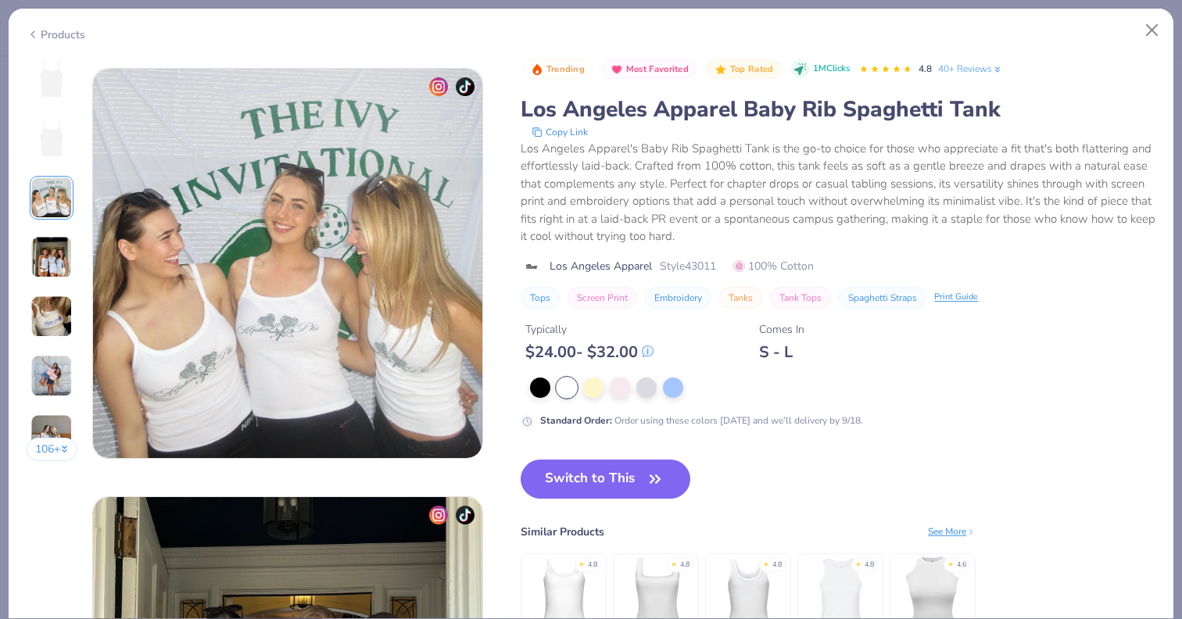
scroll to position [856, 0]
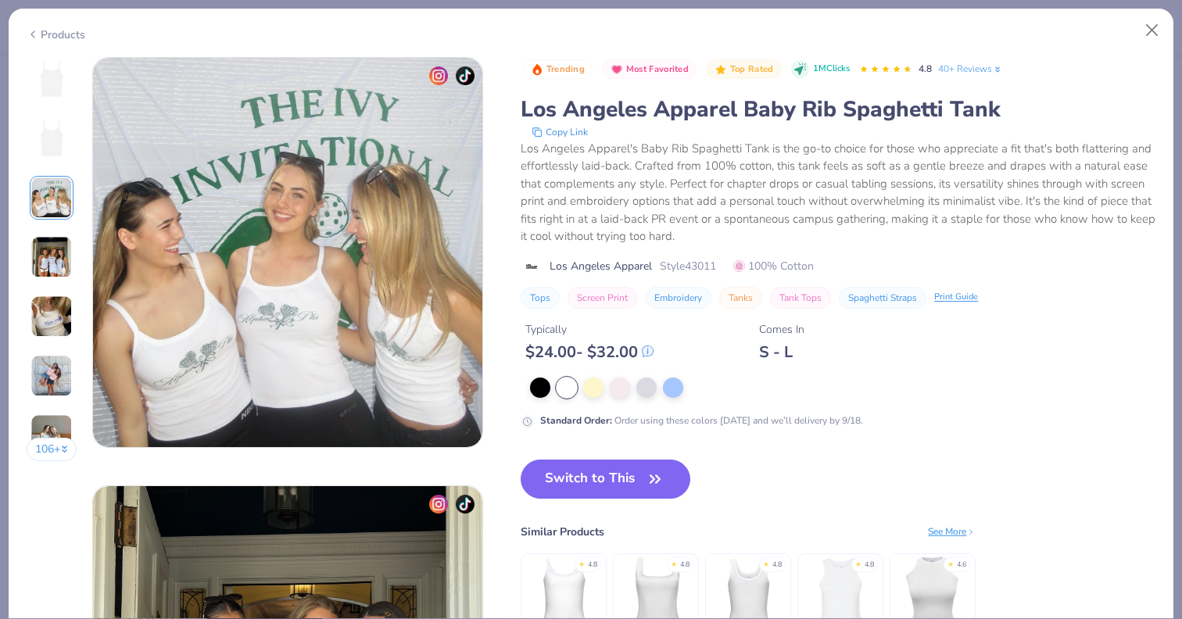
click at [51, 273] on img at bounding box center [51, 257] width 42 height 42
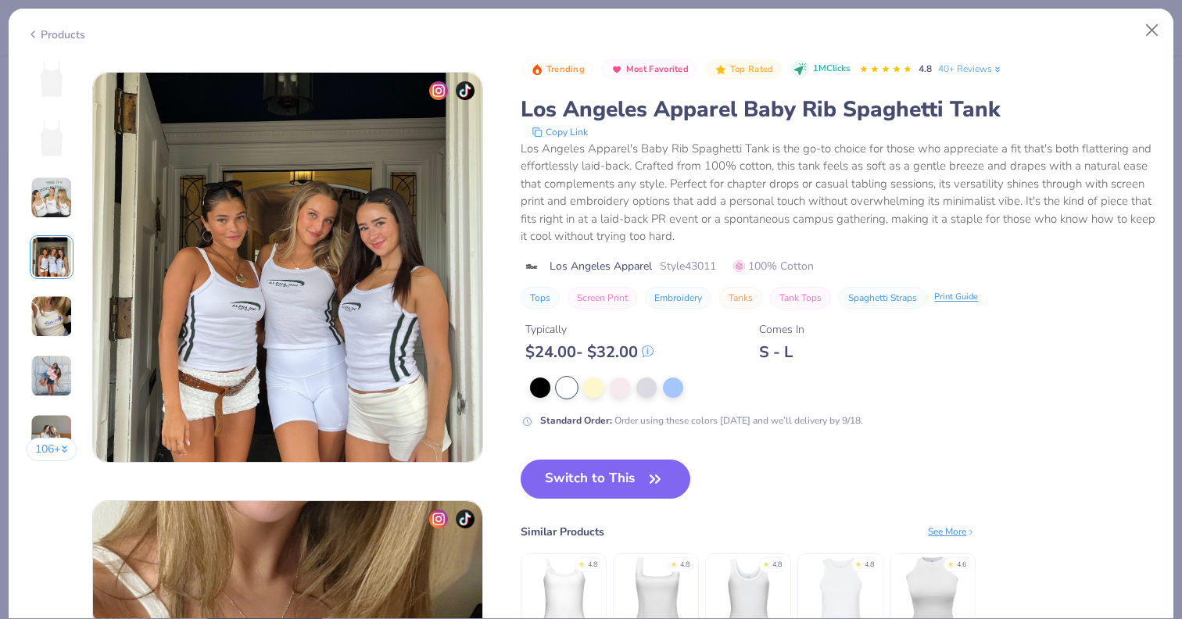
scroll to position [1285, 0]
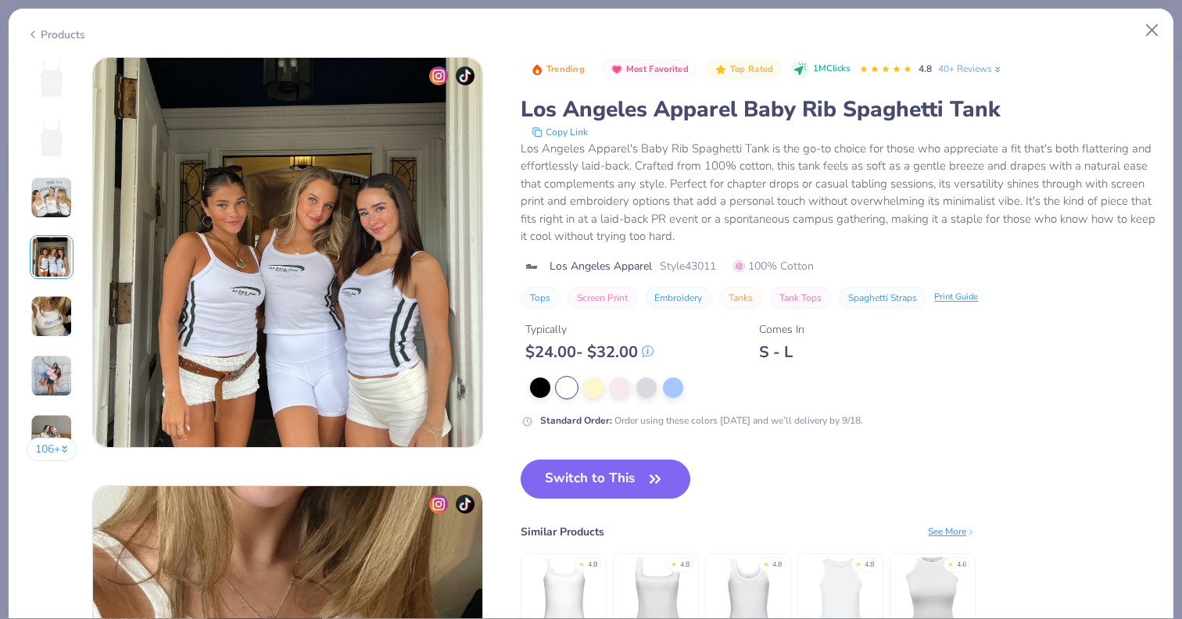
click at [48, 30] on div "Products" at bounding box center [56, 35] width 59 height 16
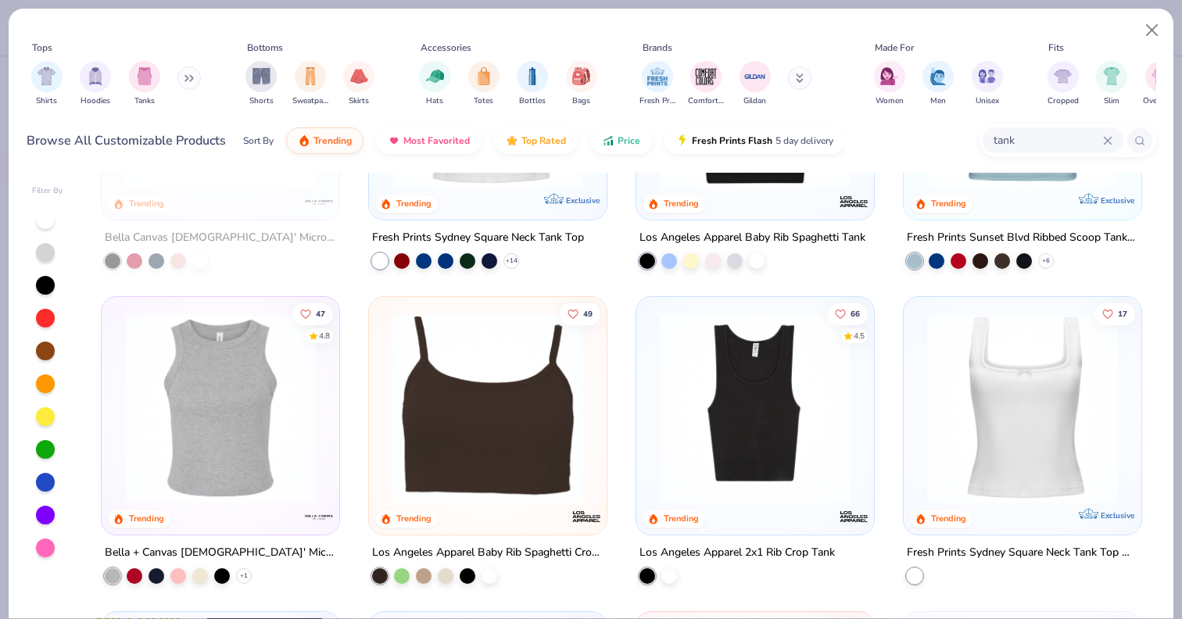
scroll to position [202, 0]
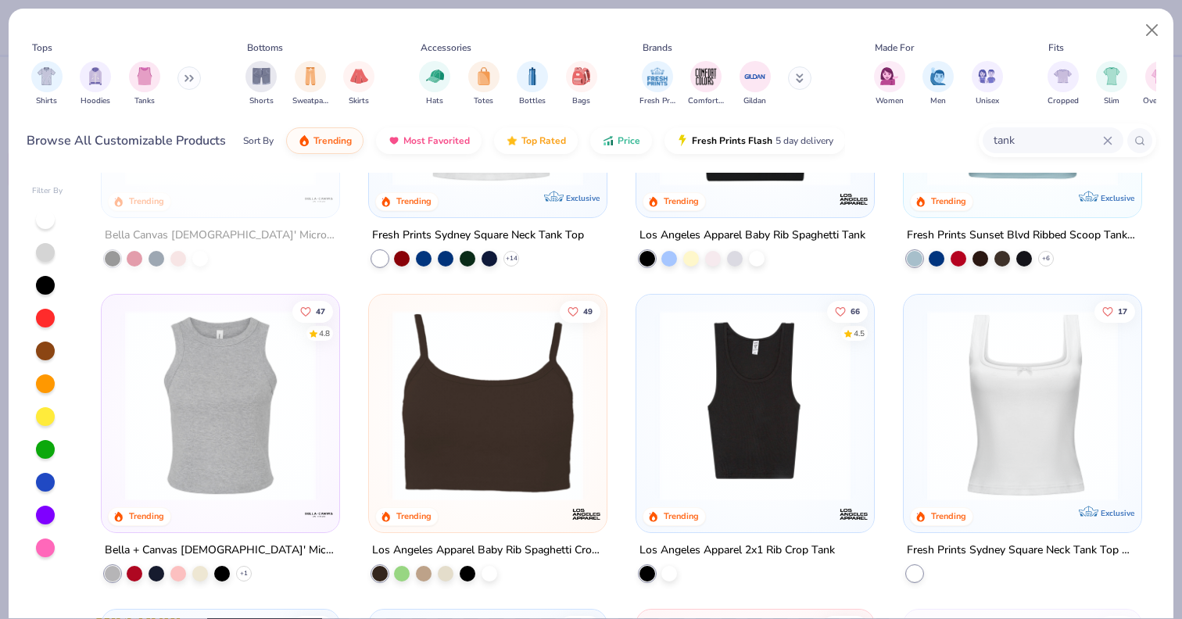
click at [697, 426] on img at bounding box center [755, 405] width 206 height 191
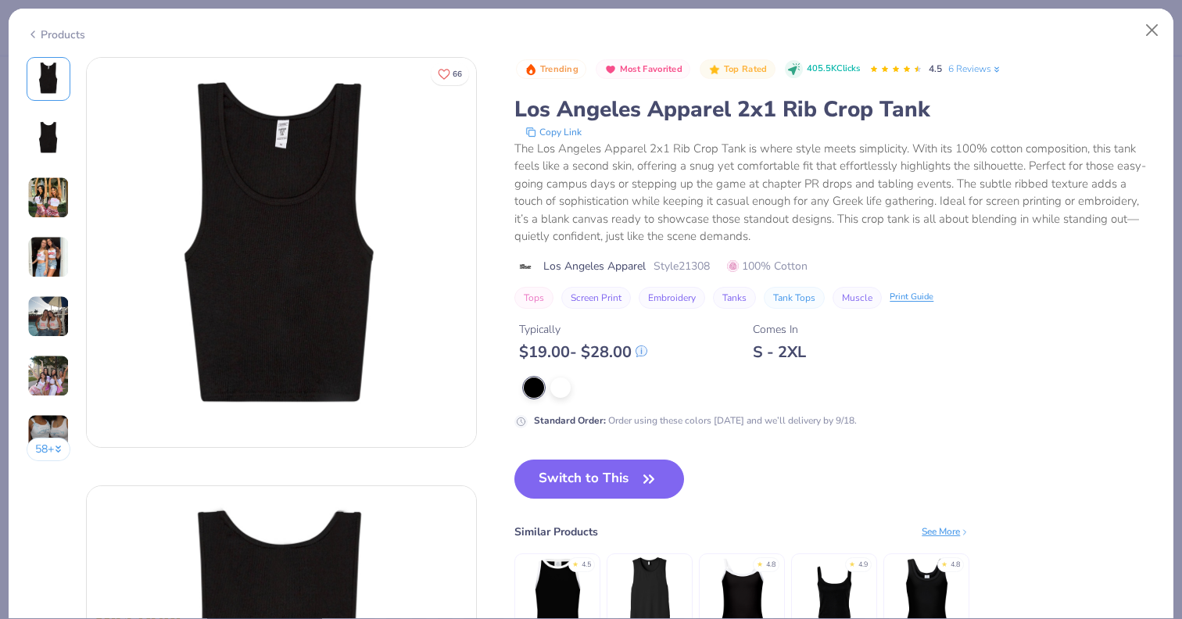
click at [43, 238] on img at bounding box center [48, 257] width 42 height 42
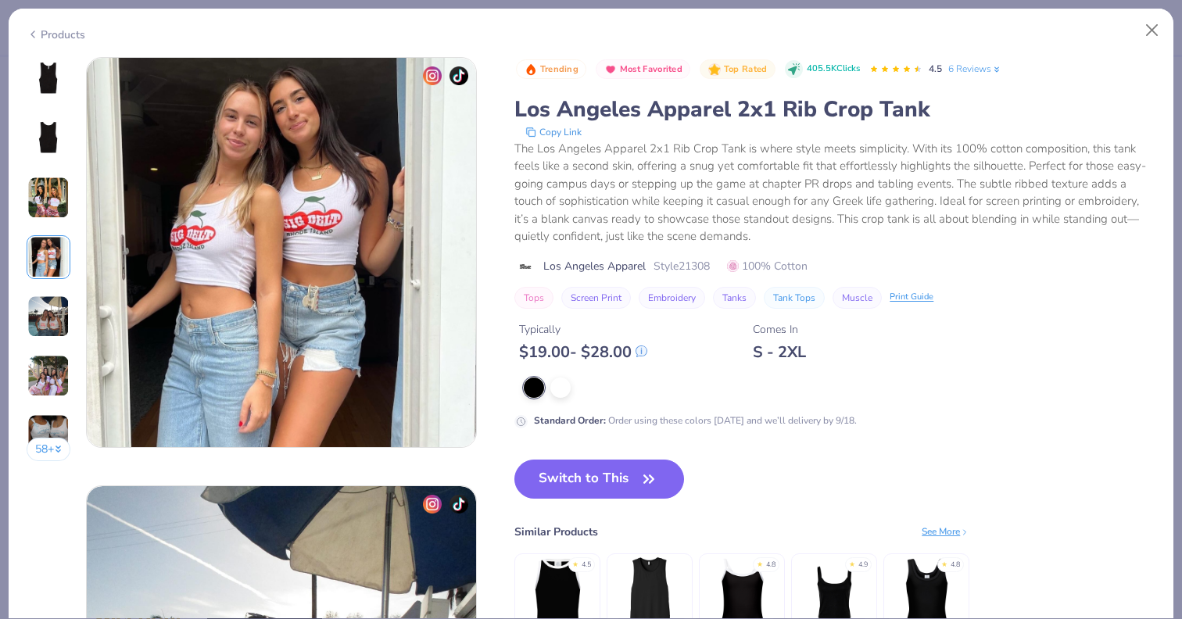
click at [45, 208] on img at bounding box center [48, 198] width 42 height 42
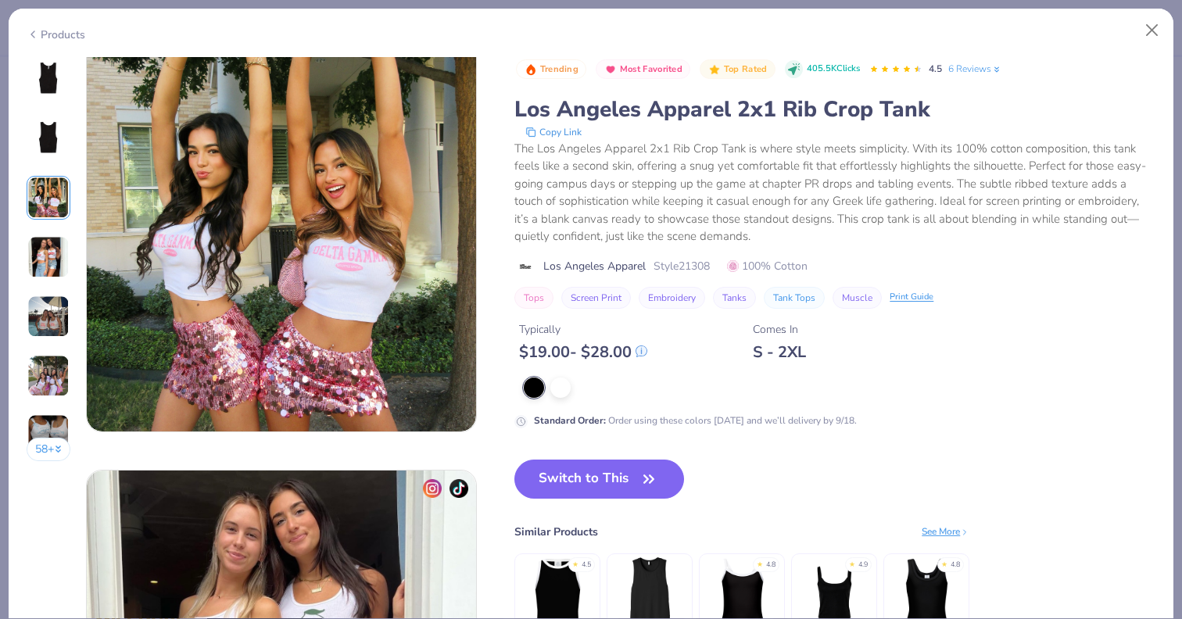
scroll to position [856, 0]
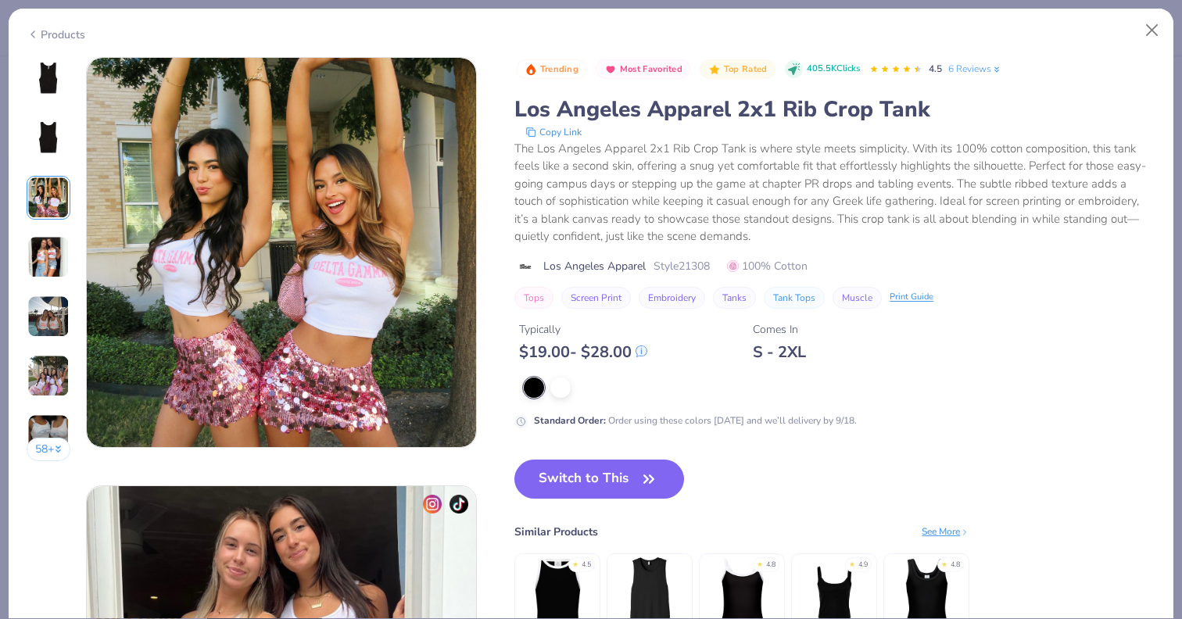
click at [29, 27] on icon at bounding box center [33, 34] width 13 height 19
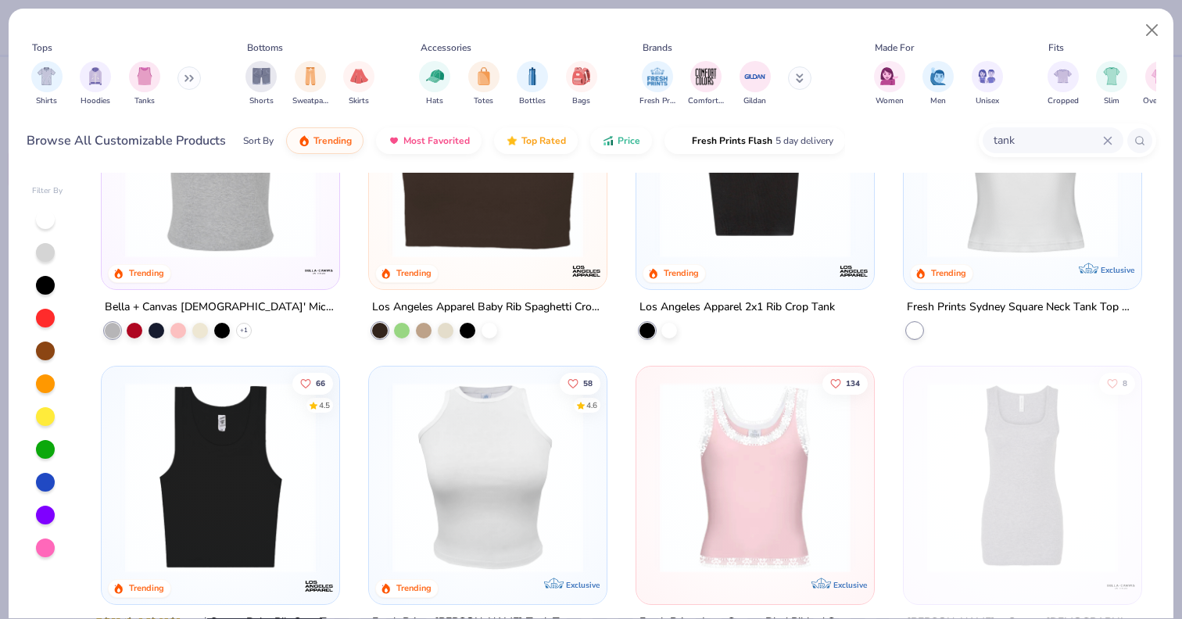
scroll to position [448, 0]
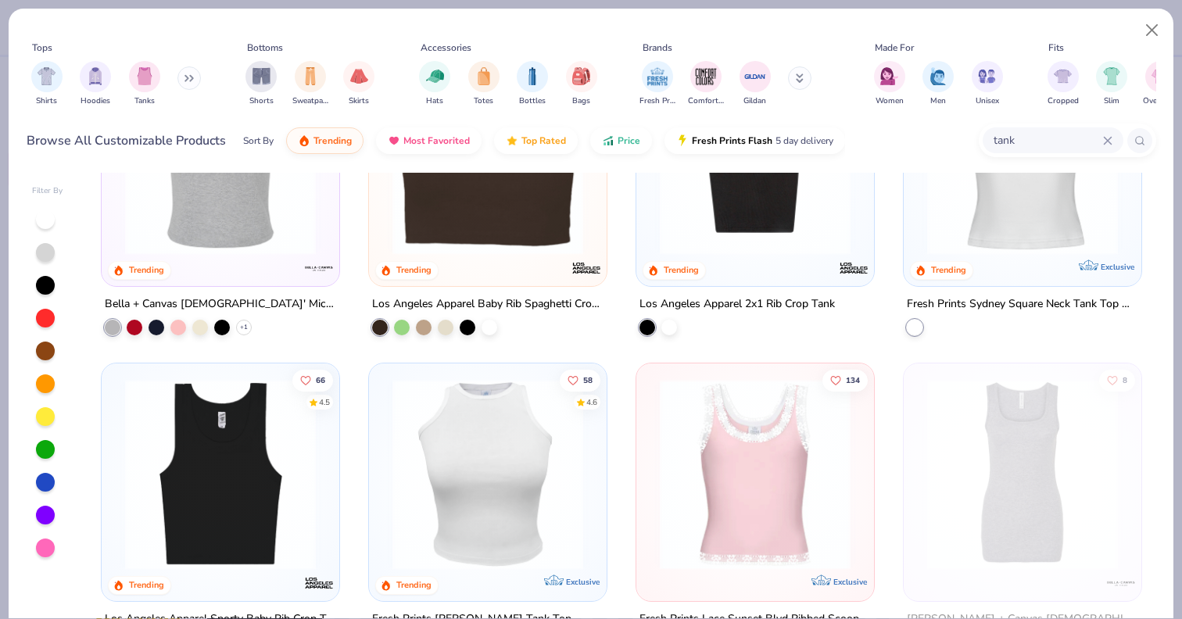
click at [514, 219] on img at bounding box center [487, 159] width 206 height 191
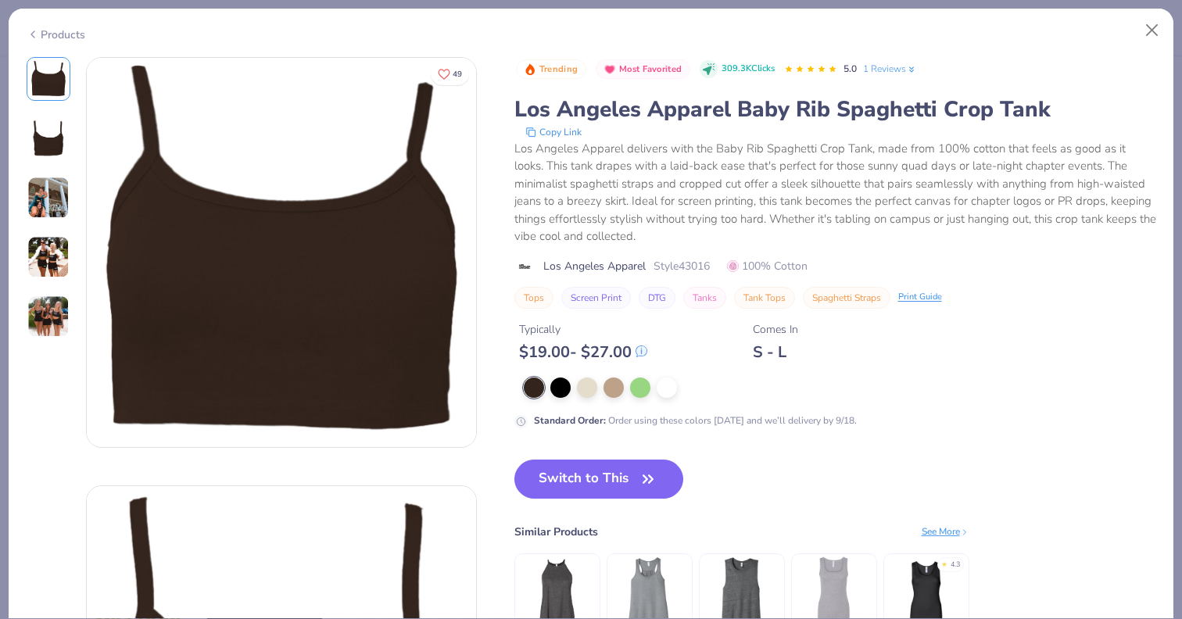
click at [52, 265] on img at bounding box center [48, 257] width 42 height 42
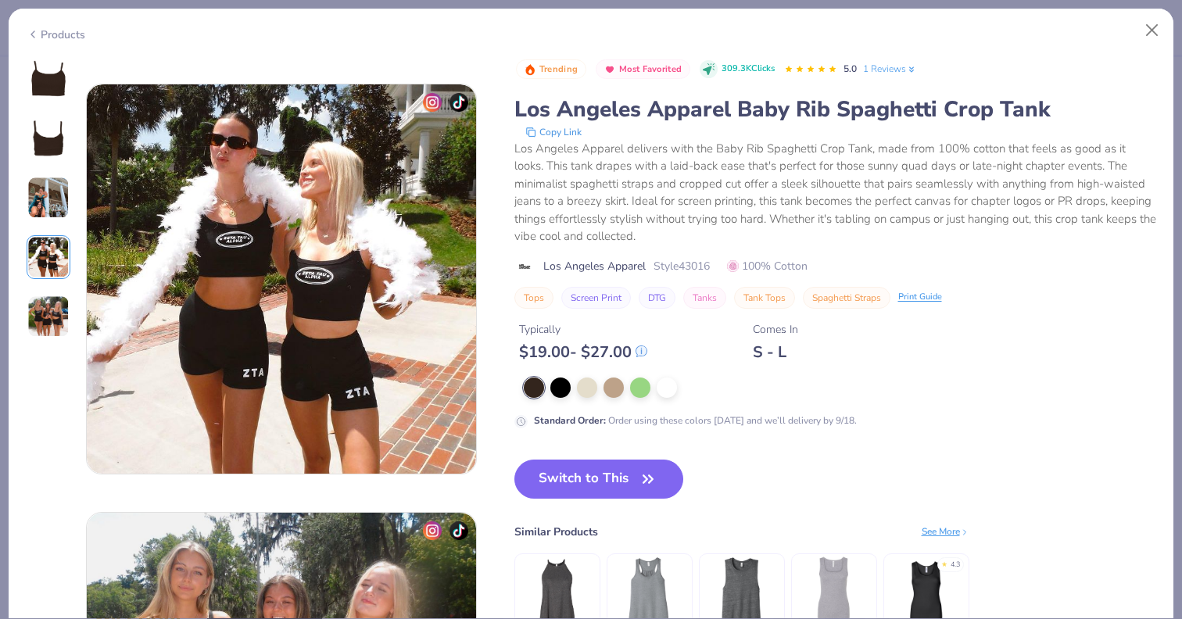
scroll to position [1285, 0]
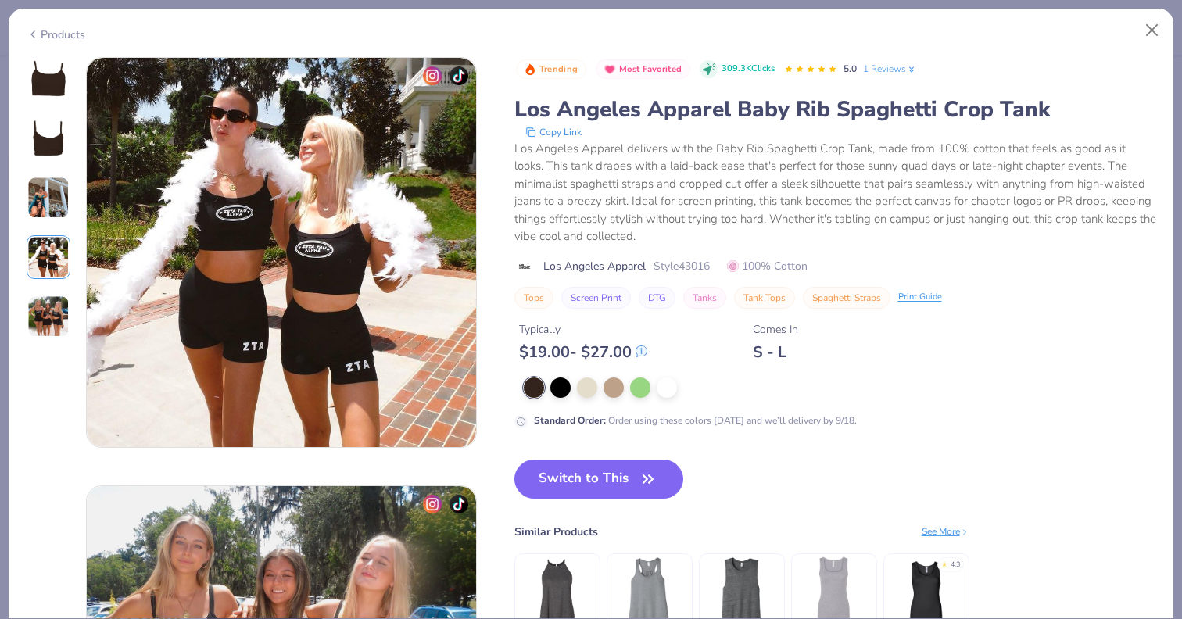
click at [49, 313] on img at bounding box center [48, 316] width 42 height 42
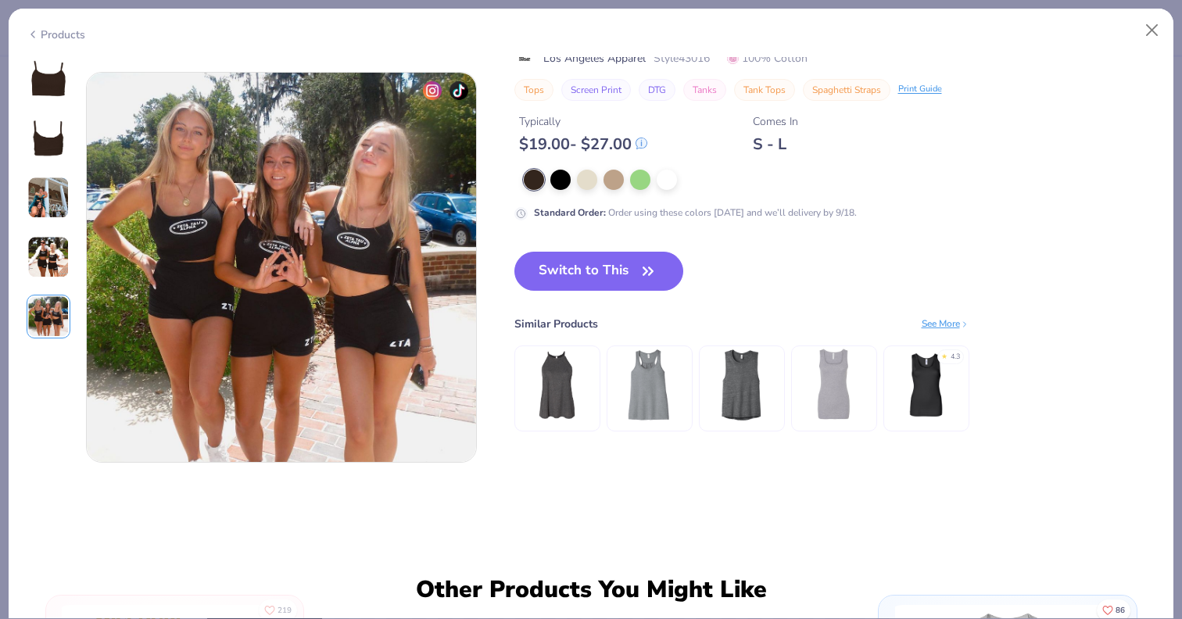
scroll to position [1713, 0]
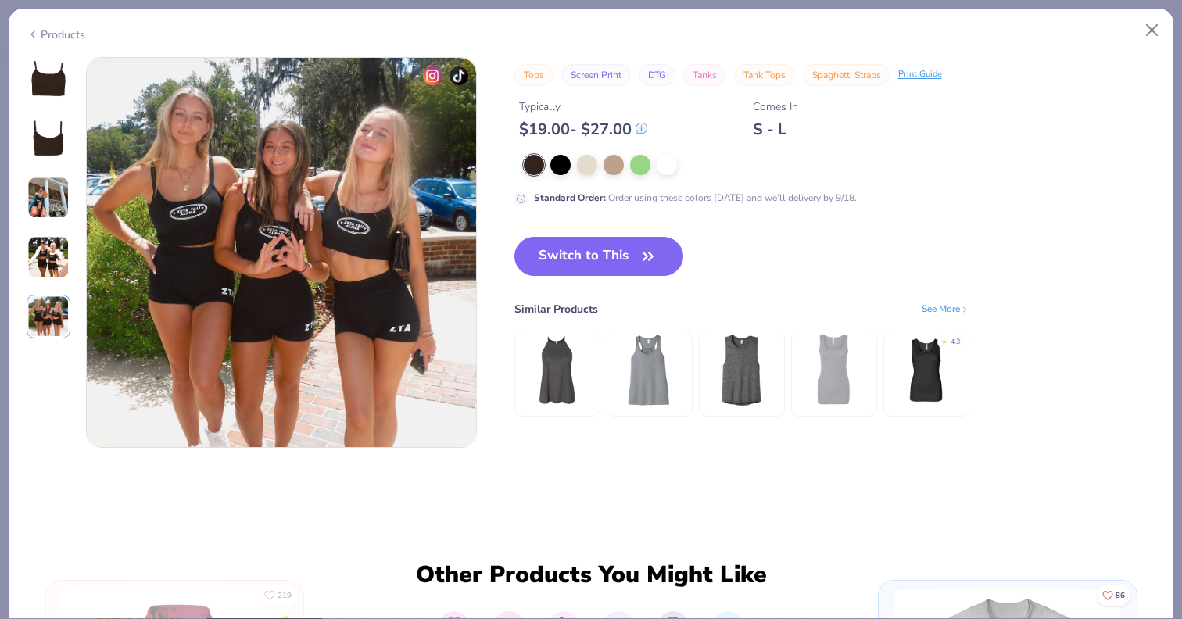
click at [35, 33] on icon at bounding box center [33, 34] width 13 height 19
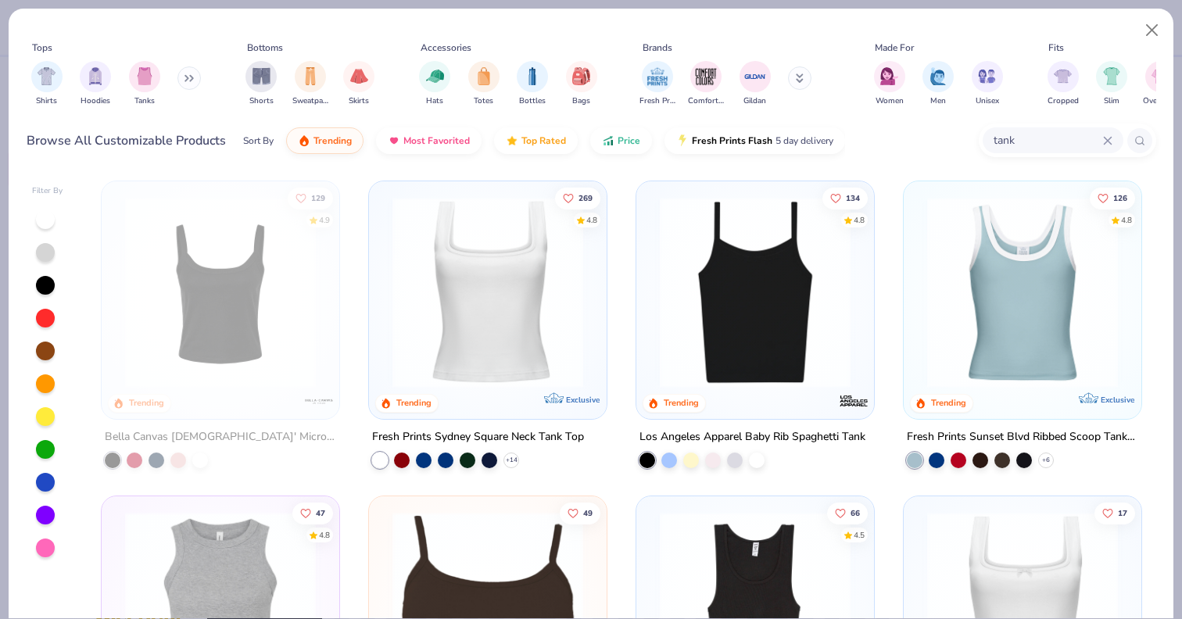
click at [514, 315] on img at bounding box center [487, 292] width 206 height 191
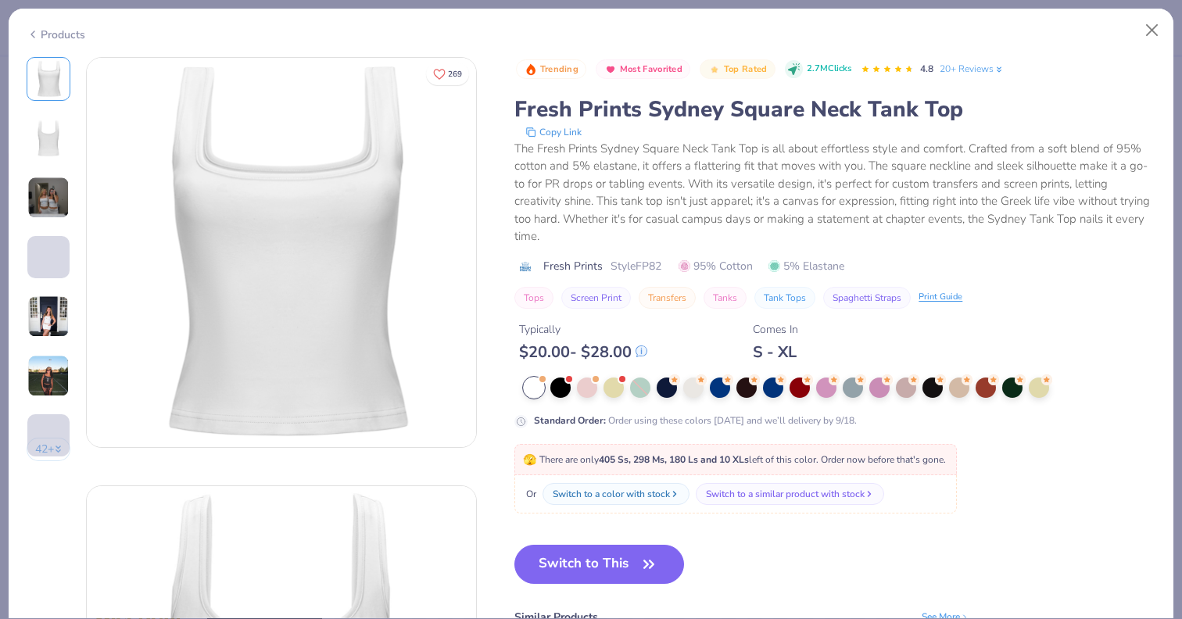
click at [64, 319] on img at bounding box center [48, 316] width 42 height 42
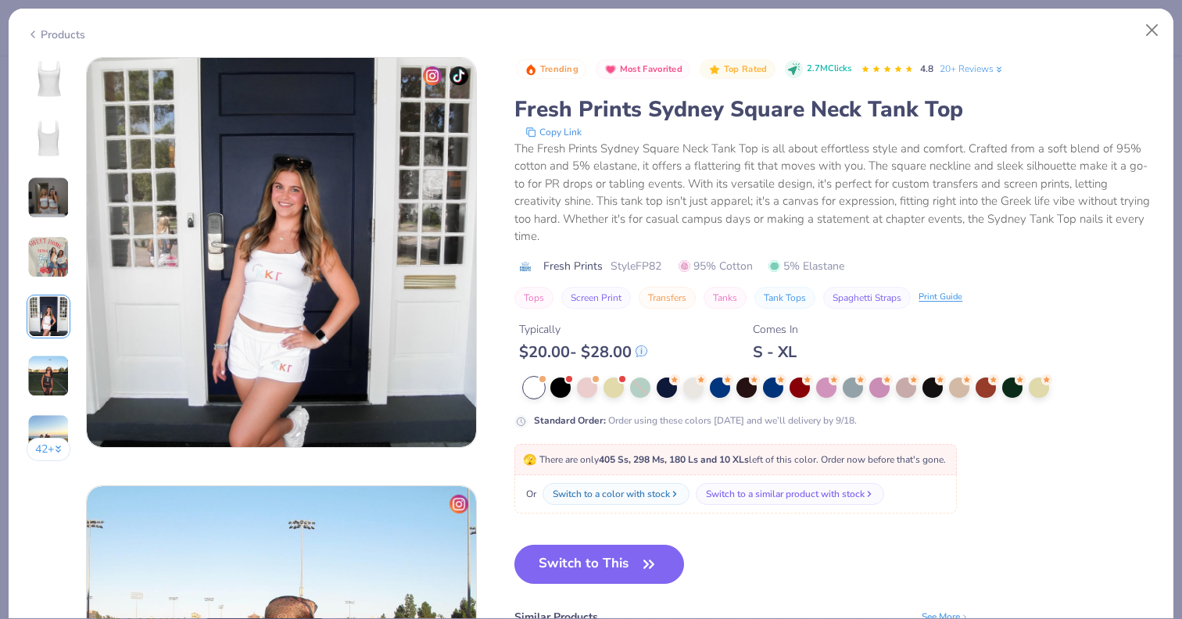
click at [46, 386] on img at bounding box center [48, 376] width 42 height 42
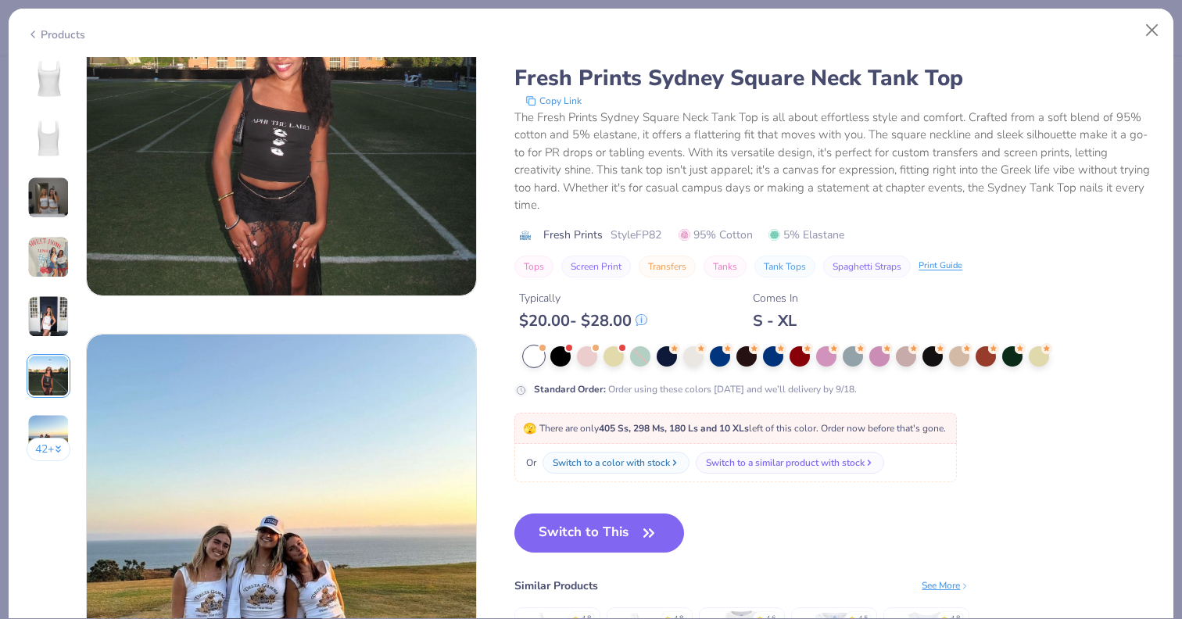
scroll to position [2164, 0]
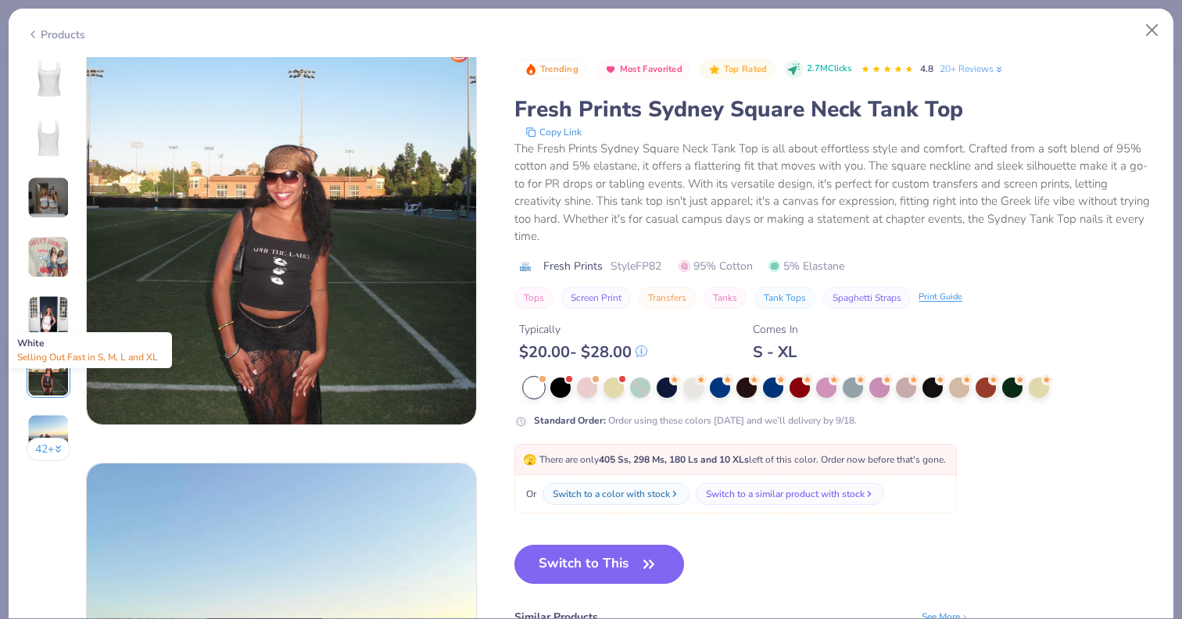
click at [534, 386] on div at bounding box center [534, 387] width 20 height 20
click at [563, 559] on button "Switch to This" at bounding box center [599, 564] width 170 height 39
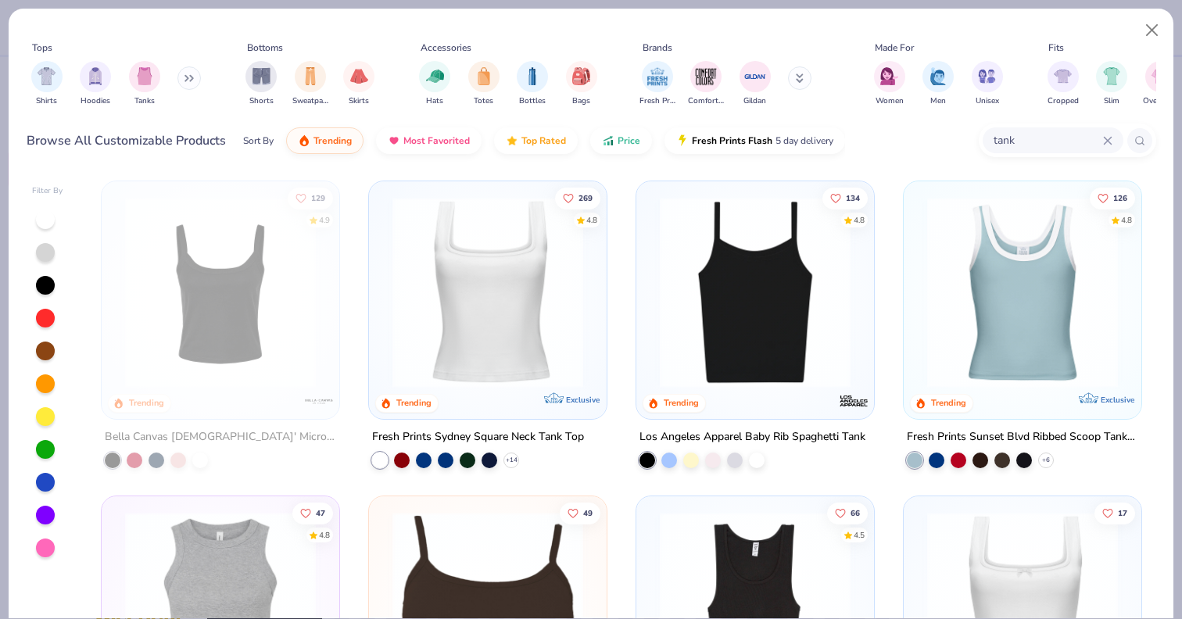
click at [510, 301] on img at bounding box center [487, 292] width 206 height 191
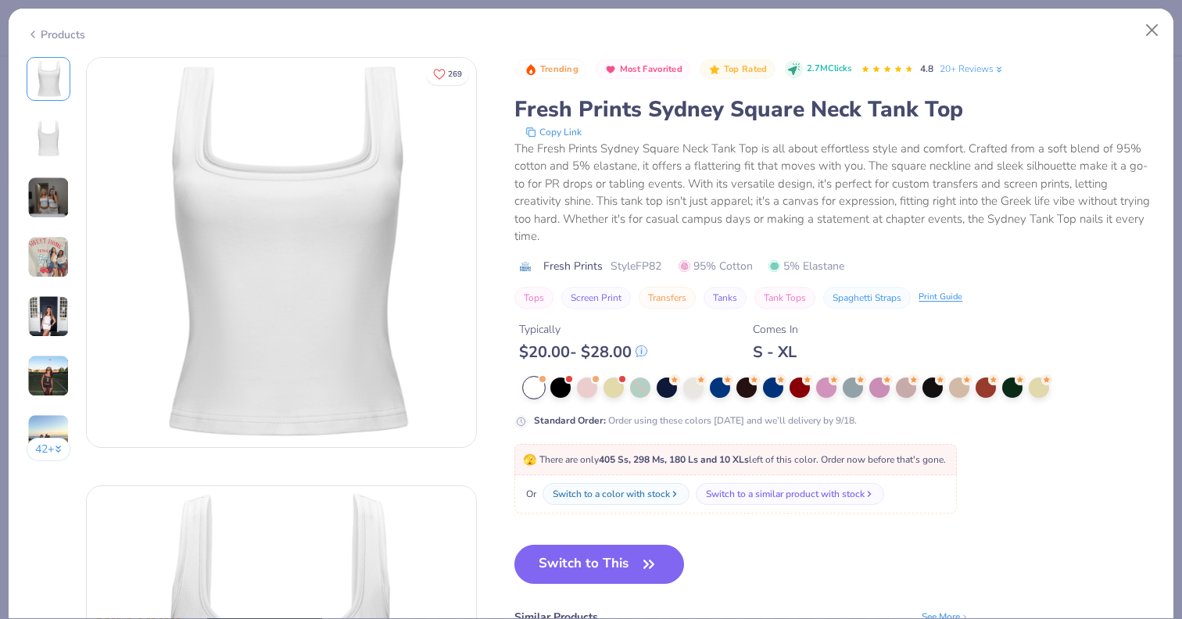
click at [537, 384] on div at bounding box center [534, 387] width 20 height 20
click at [577, 568] on button "Switch to This" at bounding box center [599, 564] width 170 height 39
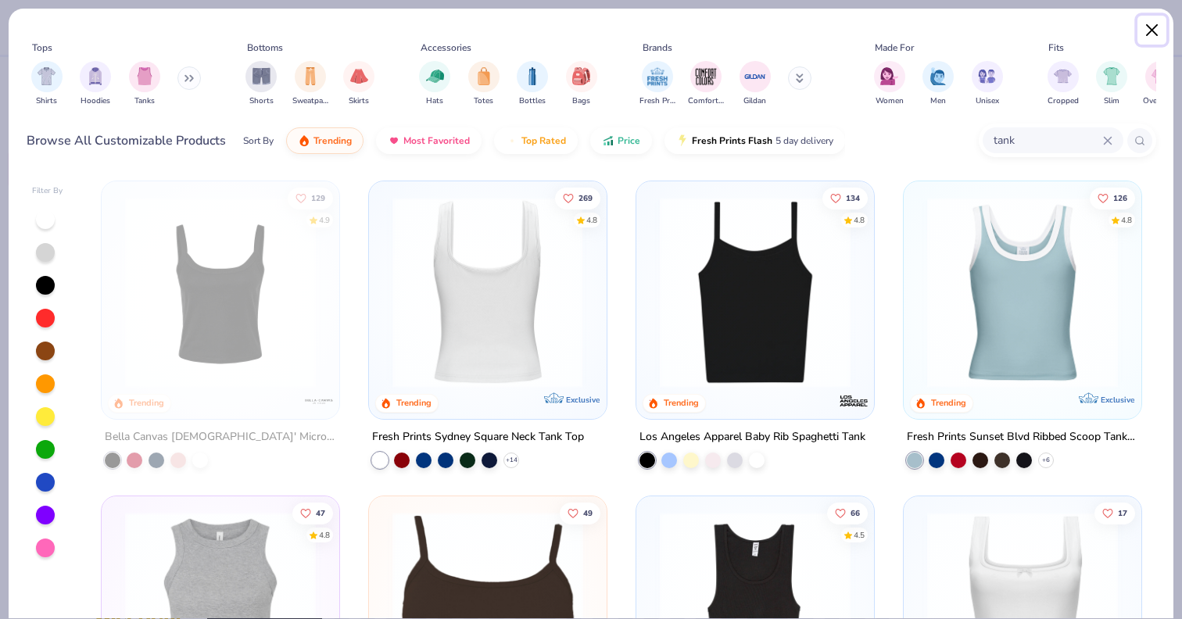
click at [1148, 30] on button "Close" at bounding box center [1152, 31] width 30 height 30
click at [1162, 27] on button "Close" at bounding box center [1152, 31] width 30 height 30
click at [1153, 27] on button "Close" at bounding box center [1152, 31] width 30 height 30
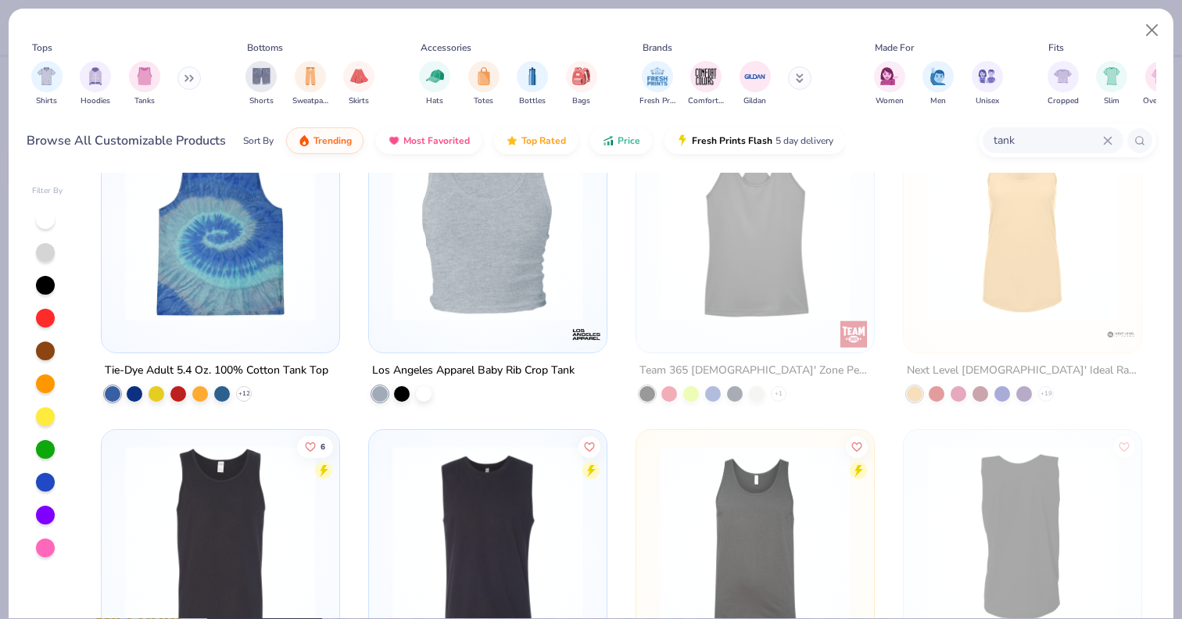
scroll to position [1368, 0]
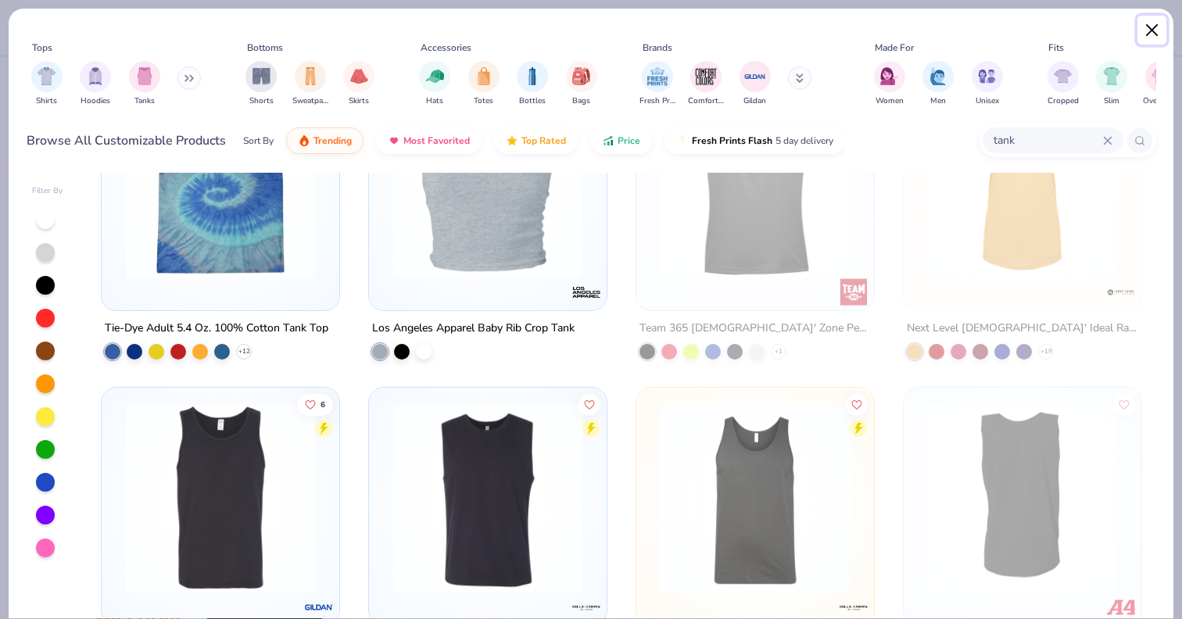
click at [1140, 25] on button "Close" at bounding box center [1152, 31] width 30 height 30
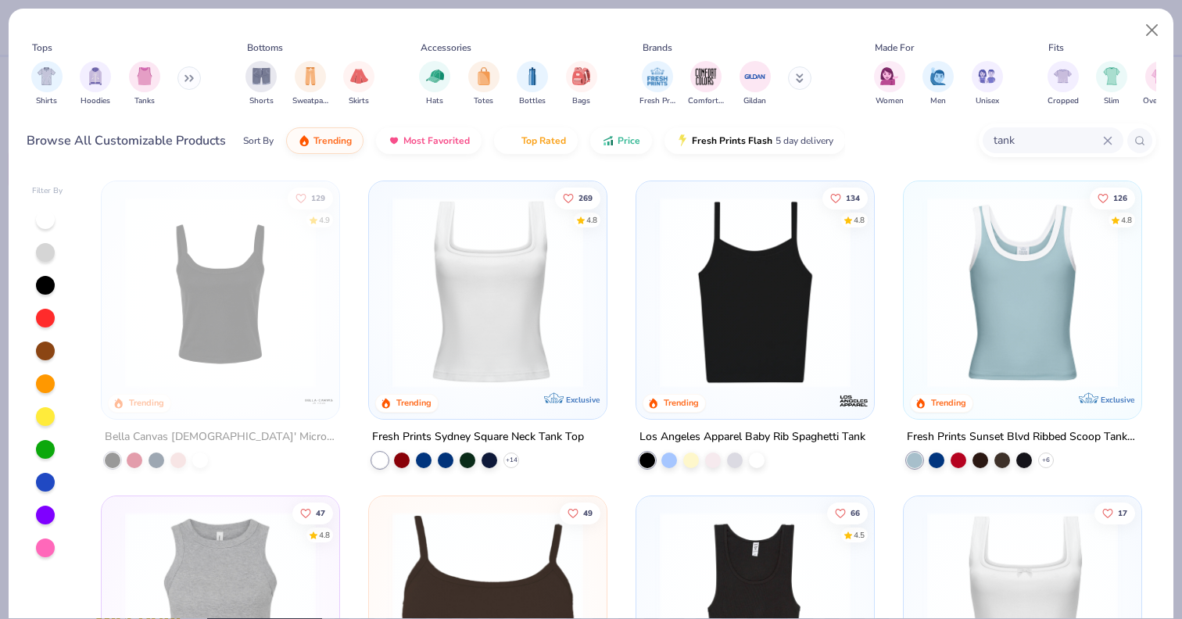
click at [474, 312] on img at bounding box center [487, 292] width 206 height 191
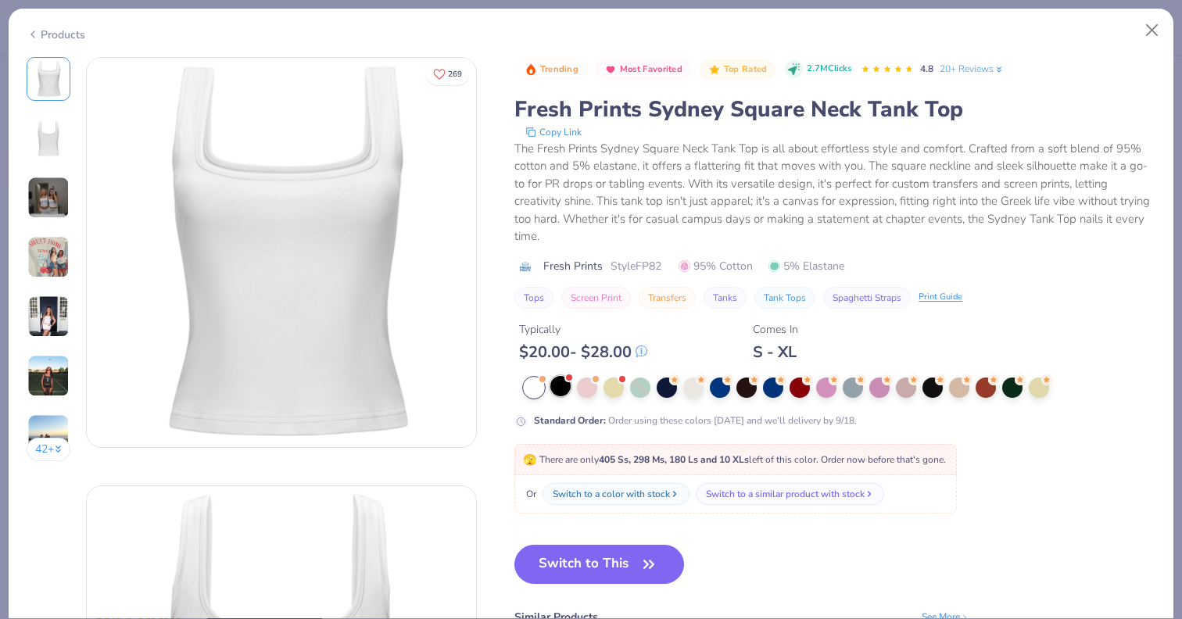
click at [565, 393] on div at bounding box center [560, 386] width 20 height 20
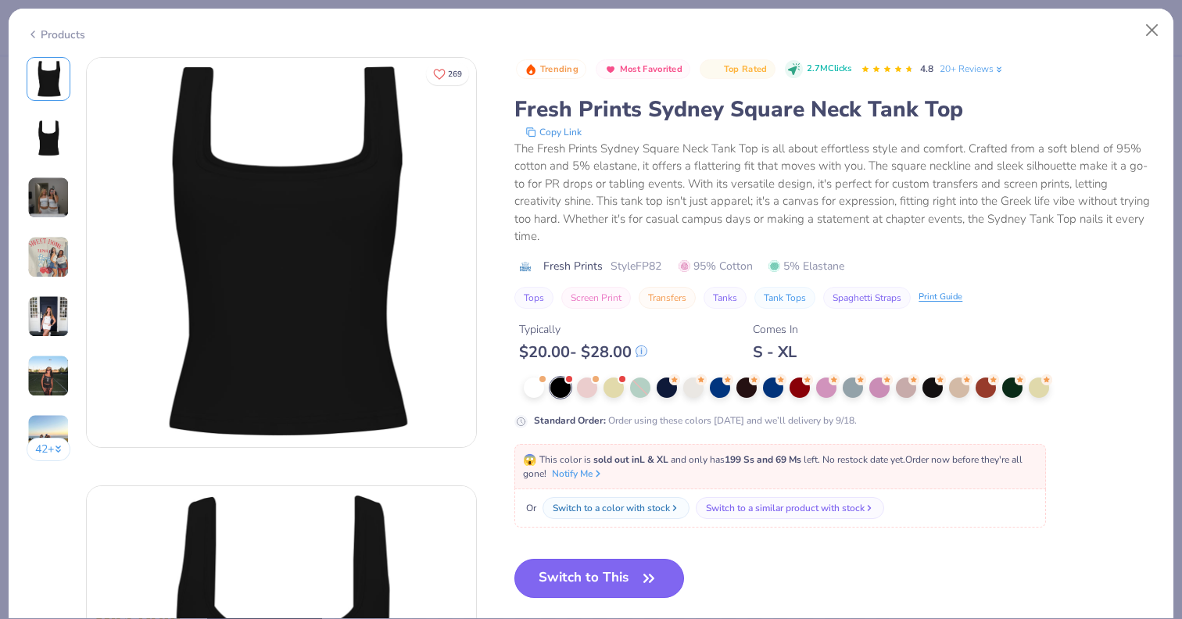
click at [577, 570] on button "Switch to This" at bounding box center [599, 578] width 170 height 39
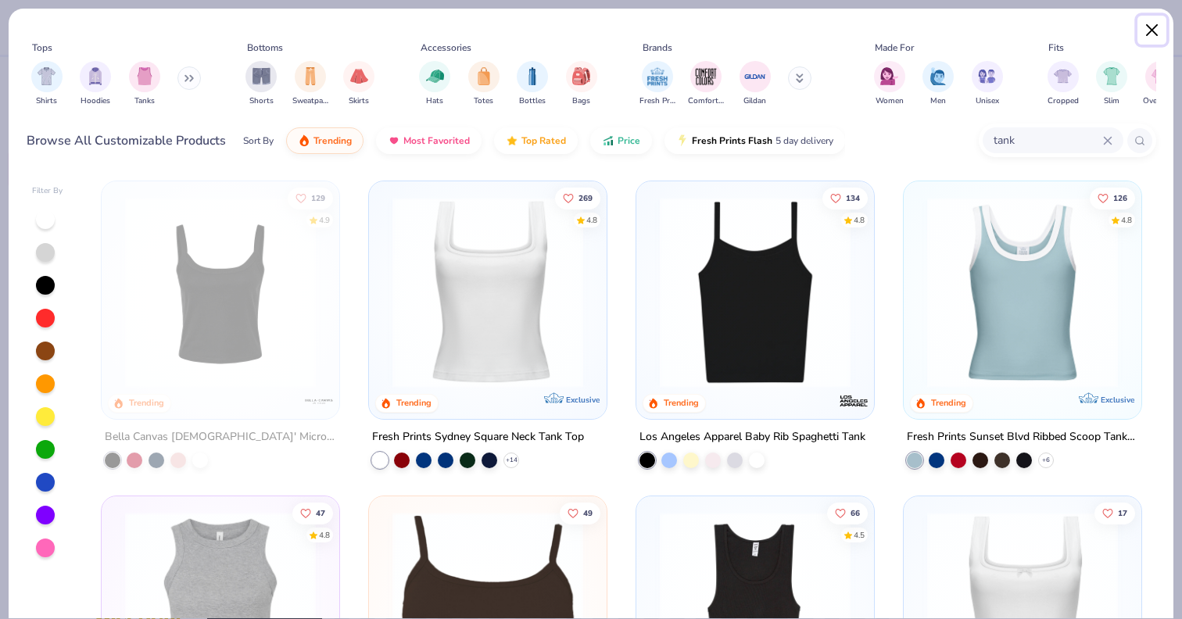
click at [1146, 26] on button "Close" at bounding box center [1152, 31] width 30 height 30
click at [1145, 25] on button "Close" at bounding box center [1152, 31] width 30 height 30
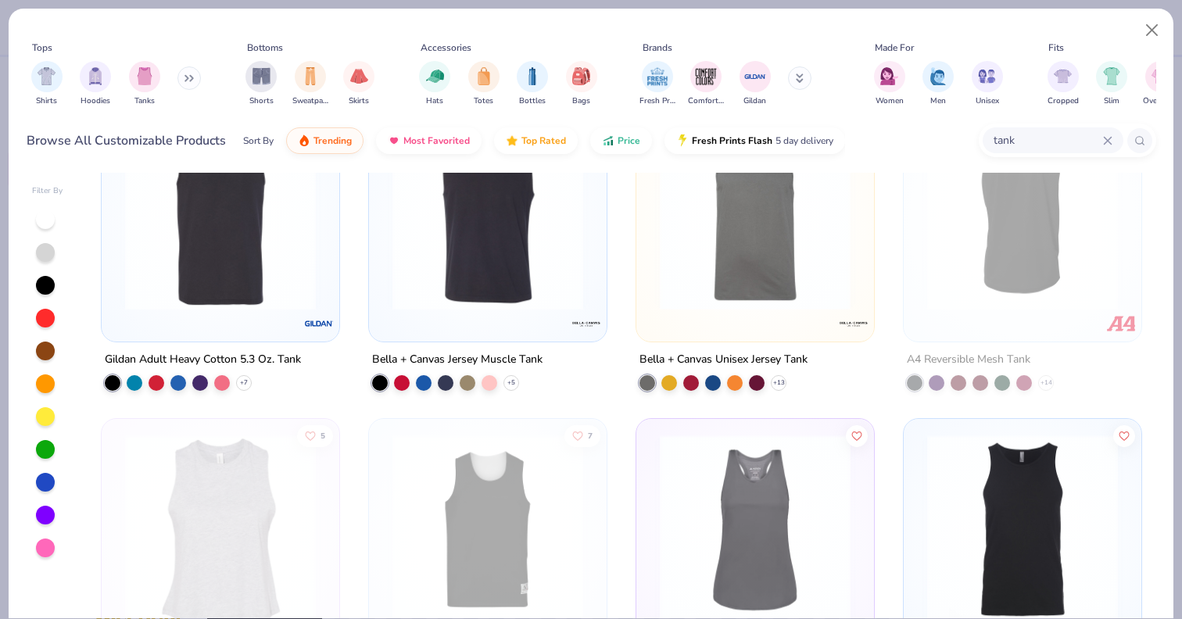
scroll to position [857, 0]
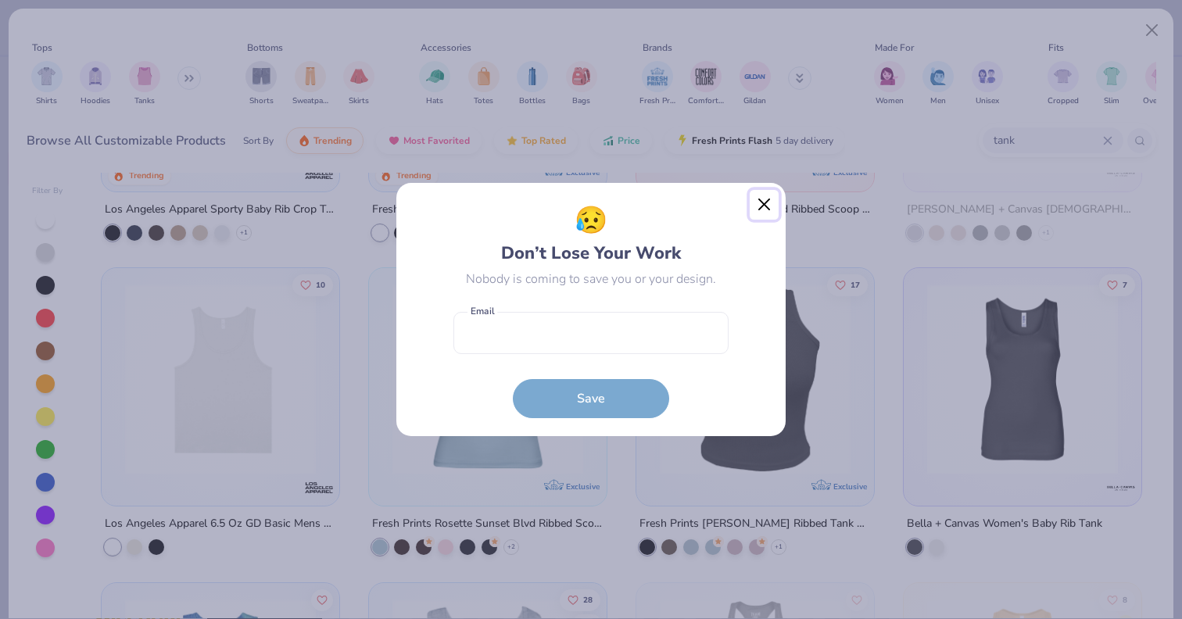
click at [774, 194] on button "Close" at bounding box center [764, 205] width 30 height 30
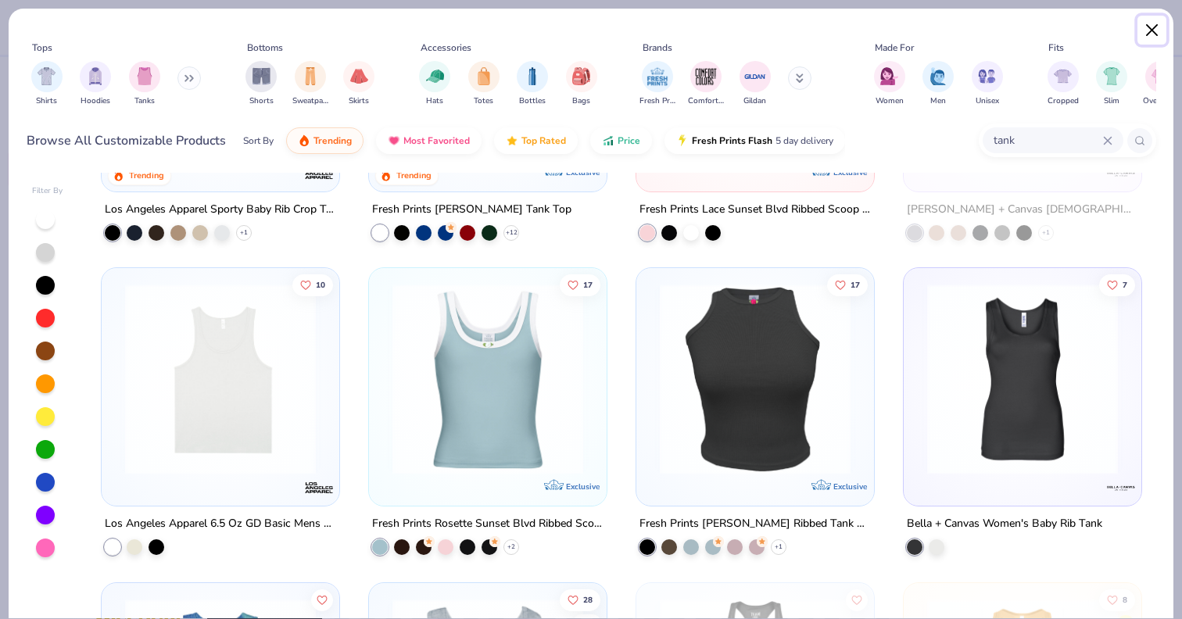
click at [1149, 31] on button "Close" at bounding box center [1152, 31] width 30 height 30
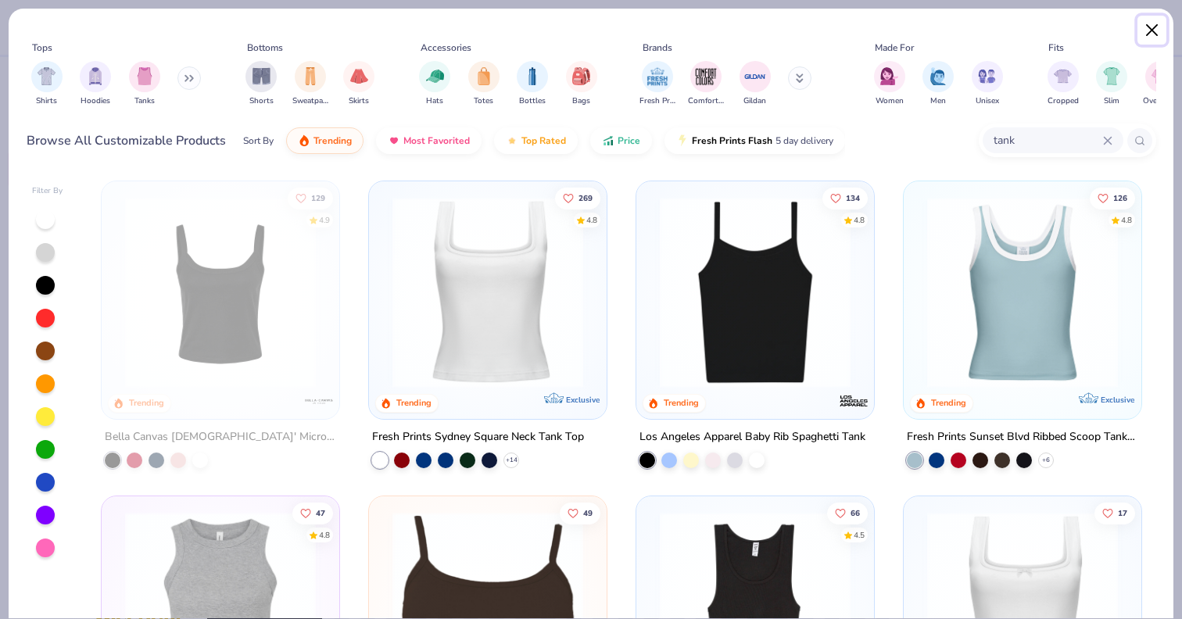
click at [1153, 30] on button "Close" at bounding box center [1152, 31] width 30 height 30
